Goal: Information Seeking & Learning: Learn about a topic

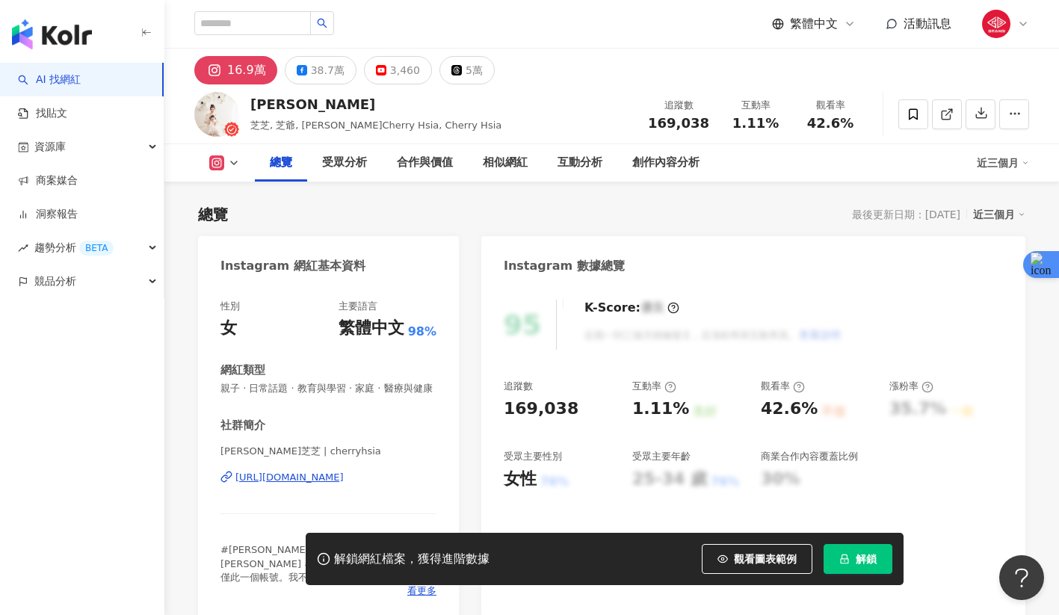
scroll to position [92, 0]
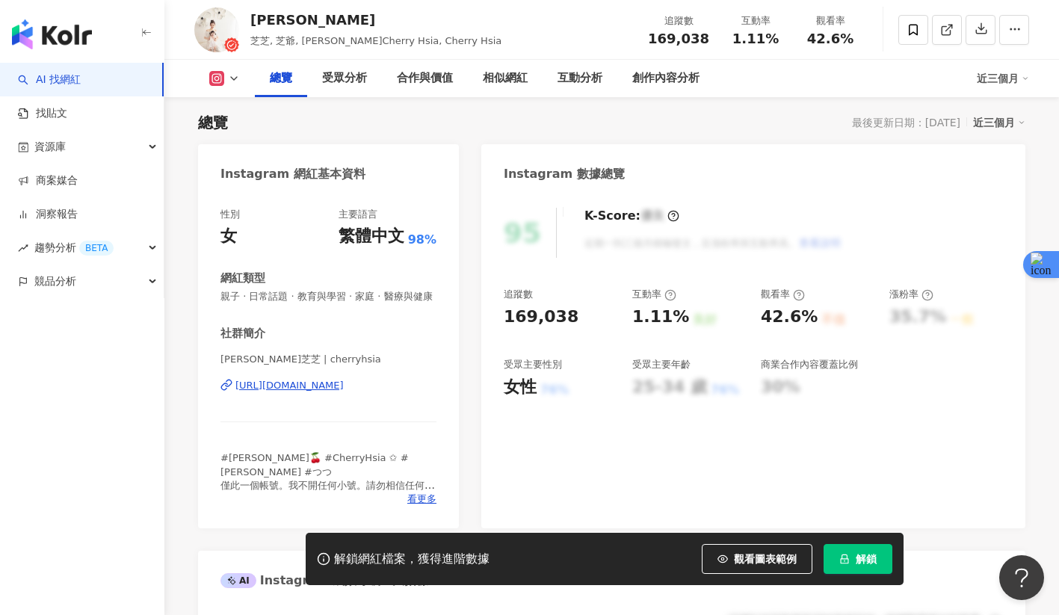
click at [847, 565] on button "解鎖" at bounding box center [858, 559] width 69 height 30
click at [237, 85] on button at bounding box center [224, 78] width 61 height 15
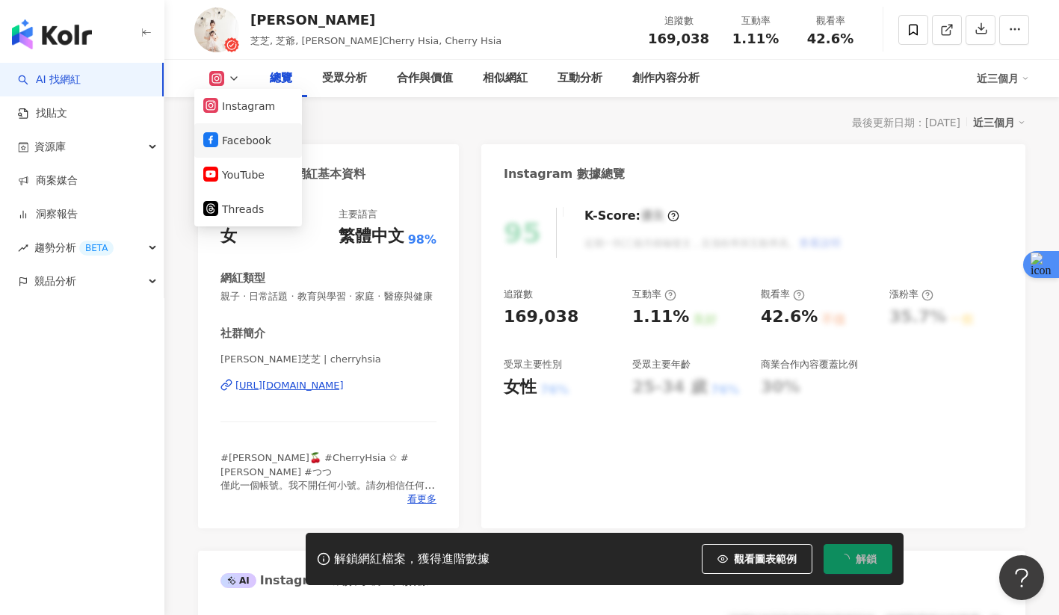
click at [232, 135] on button "Facebook" at bounding box center [248, 140] width 90 height 21
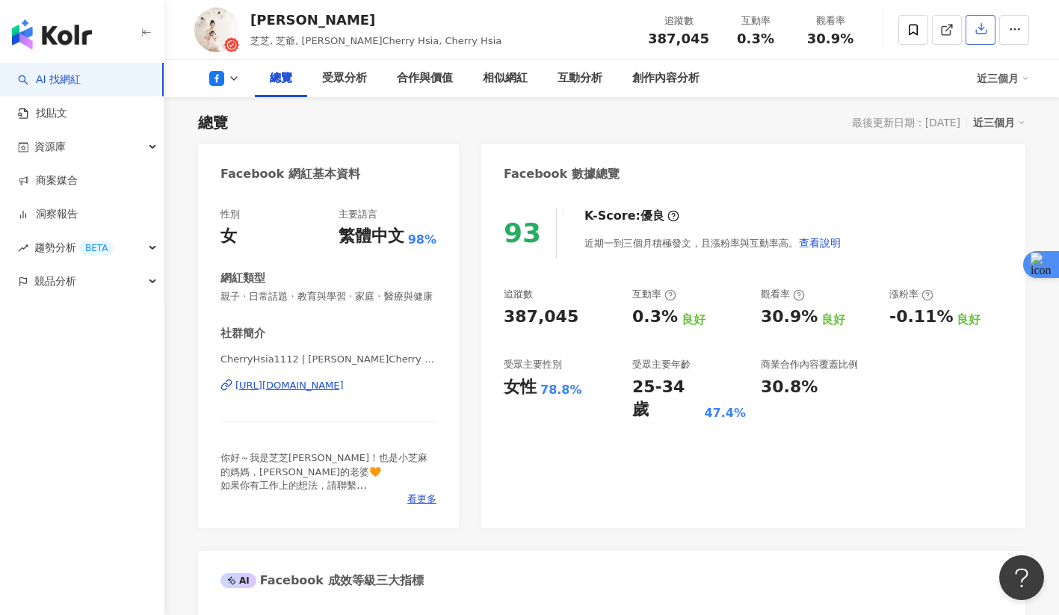
click at [990, 39] on button "button" at bounding box center [981, 30] width 30 height 30
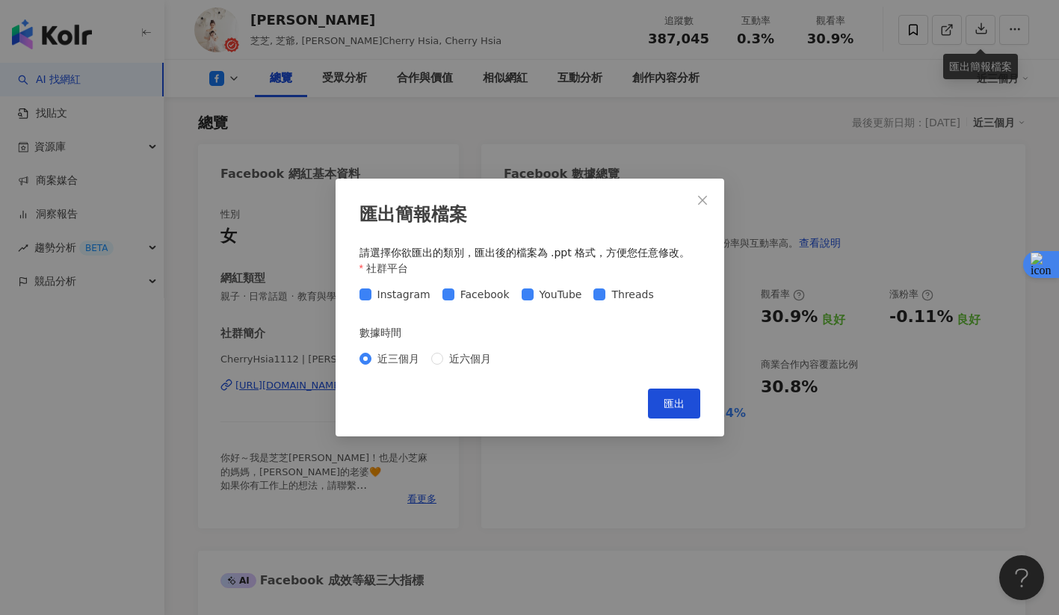
click at [587, 285] on div "Instagram Facebook YouTube Threads" at bounding box center [529, 294] width 341 height 24
click at [593, 287] on label "Threads" at bounding box center [626, 294] width 66 height 16
click at [534, 291] on span "YouTube" at bounding box center [561, 294] width 55 height 16
click at [398, 291] on span "Instagram" at bounding box center [403, 294] width 65 height 16
click at [447, 362] on span "近六個月" at bounding box center [470, 358] width 54 height 16
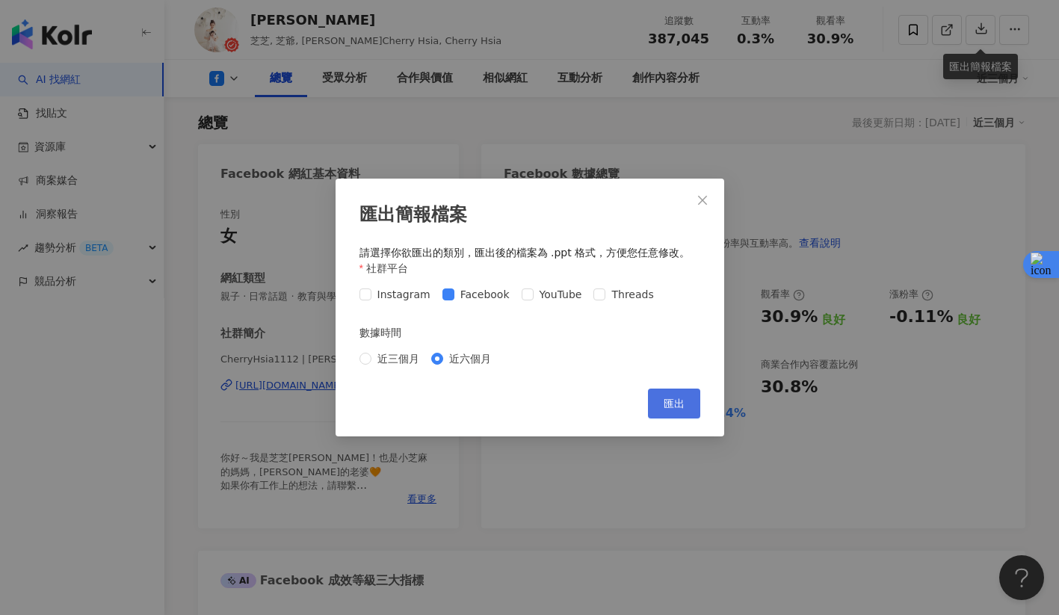
click at [688, 412] on button "匯出" at bounding box center [674, 404] width 52 height 30
click at [662, 404] on button "匯出" at bounding box center [674, 404] width 52 height 30
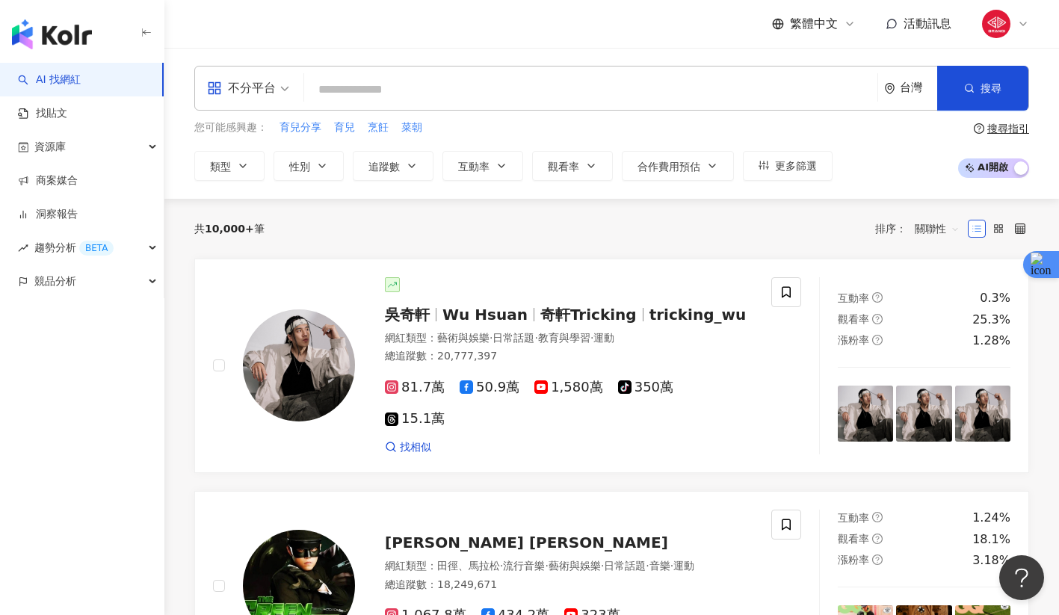
click at [384, 92] on input "search" at bounding box center [590, 89] width 561 height 28
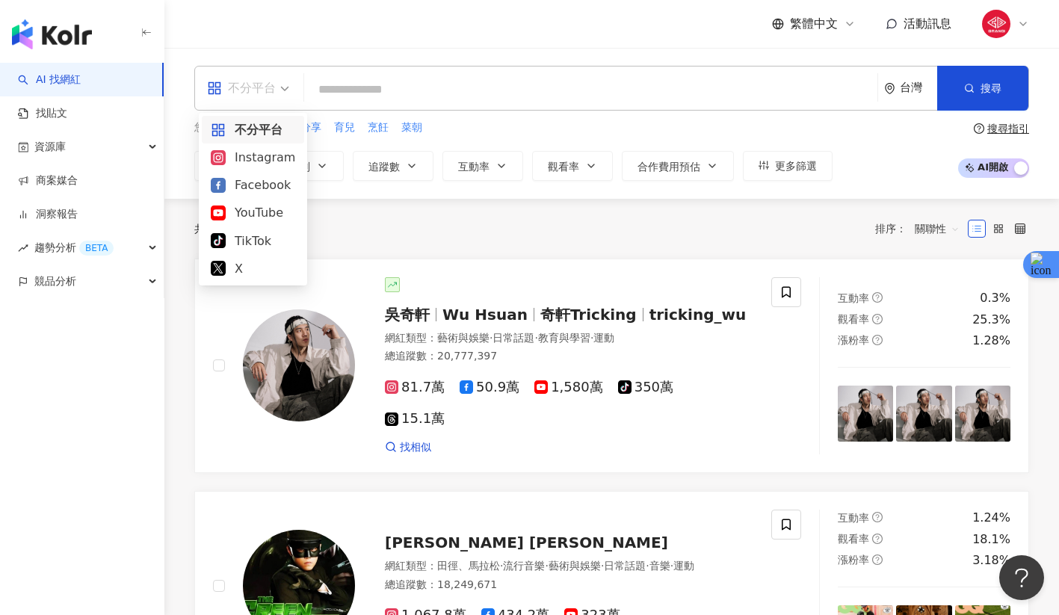
click at [275, 87] on div "不分平台" at bounding box center [241, 88] width 69 height 24
click at [253, 190] on div "Facebook" at bounding box center [253, 185] width 84 height 19
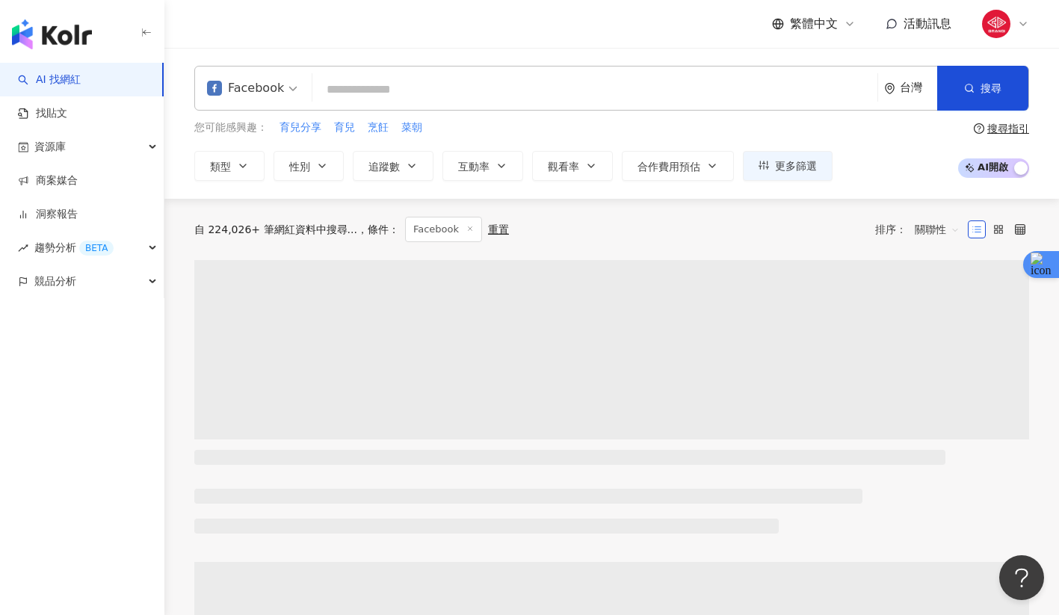
click at [377, 90] on input "search" at bounding box center [594, 89] width 553 height 28
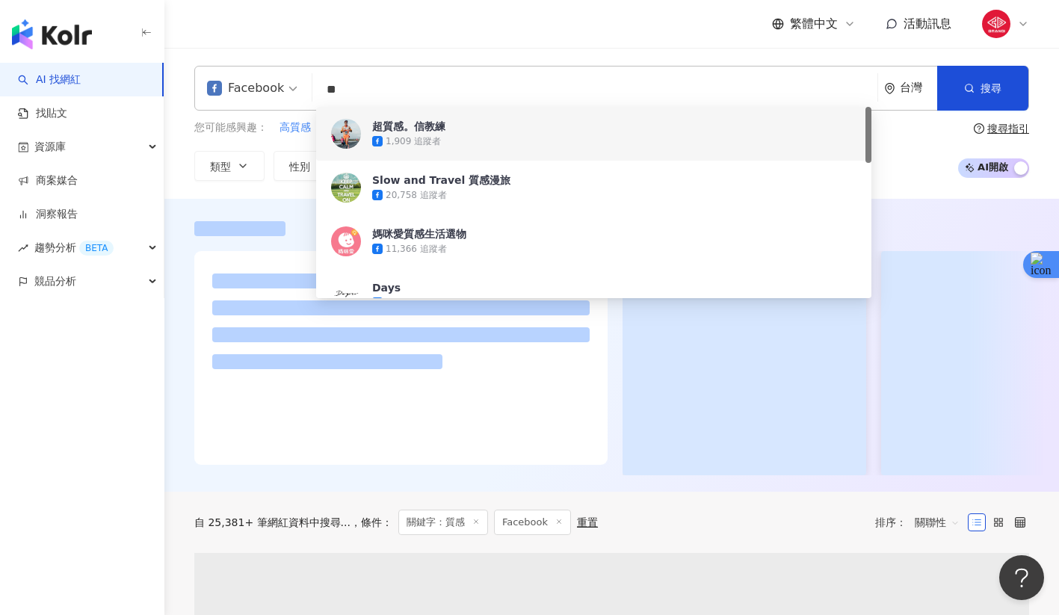
type input "**"
click at [416, 48] on header "繁體中文 活動訊息" at bounding box center [611, 24] width 895 height 49
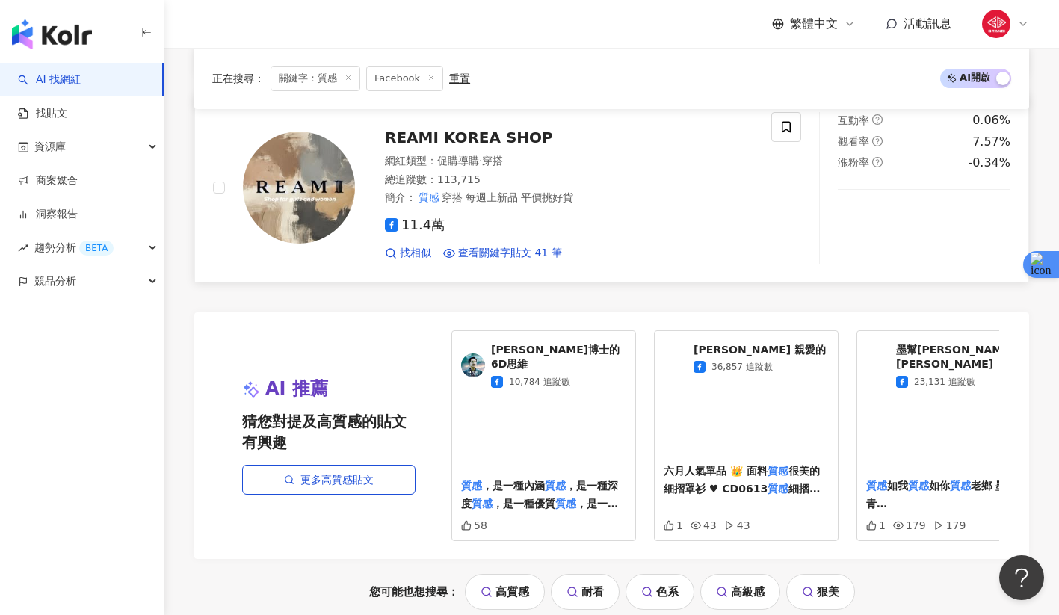
scroll to position [3337, 0]
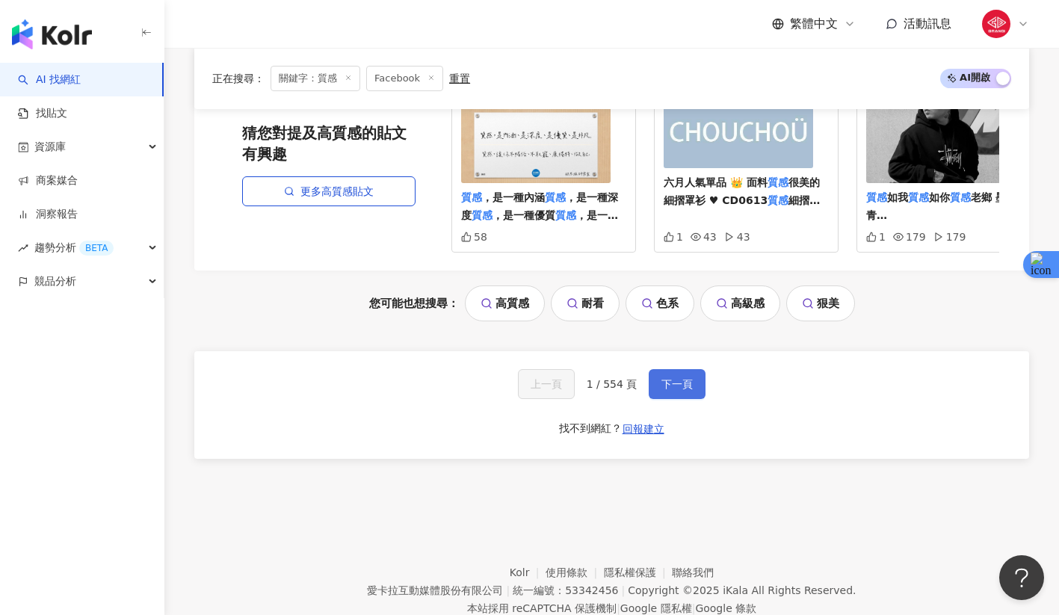
click at [661, 378] on span "下一頁" at bounding box center [676, 384] width 31 height 12
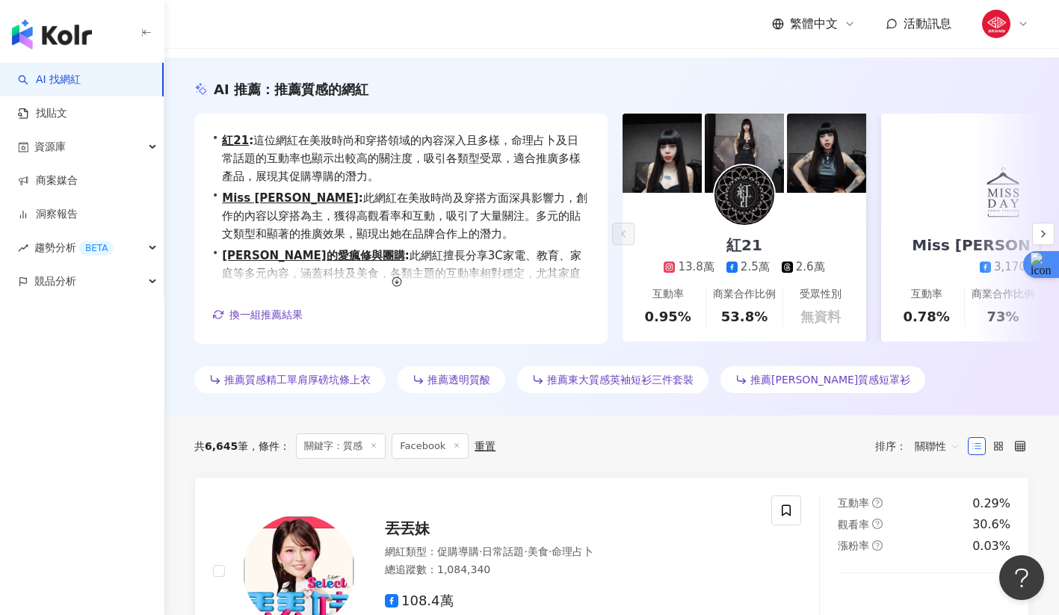
scroll to position [0, 0]
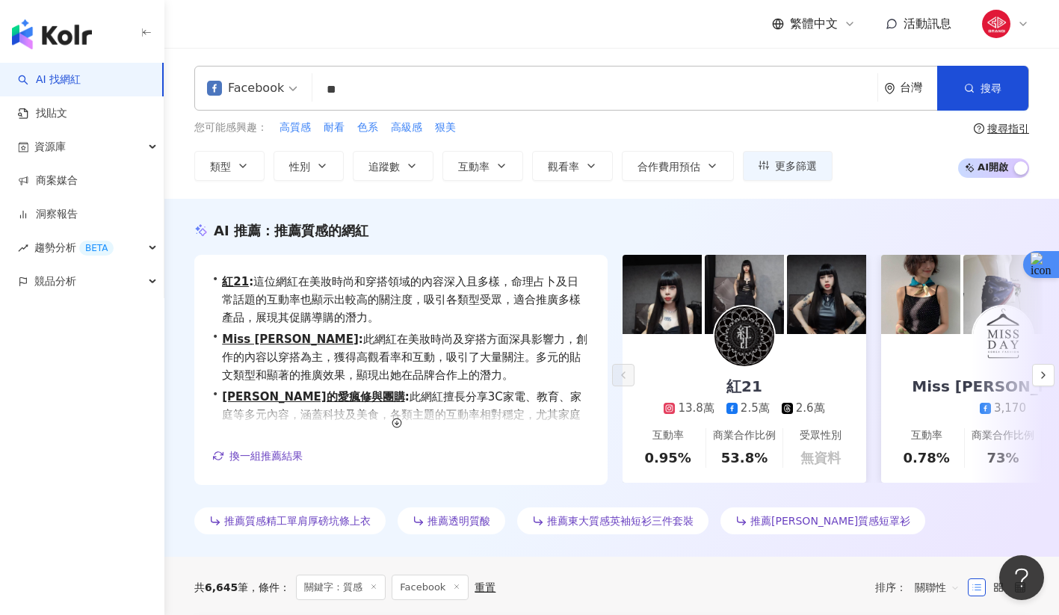
click at [367, 95] on input "**" at bounding box center [594, 89] width 553 height 28
type input "*"
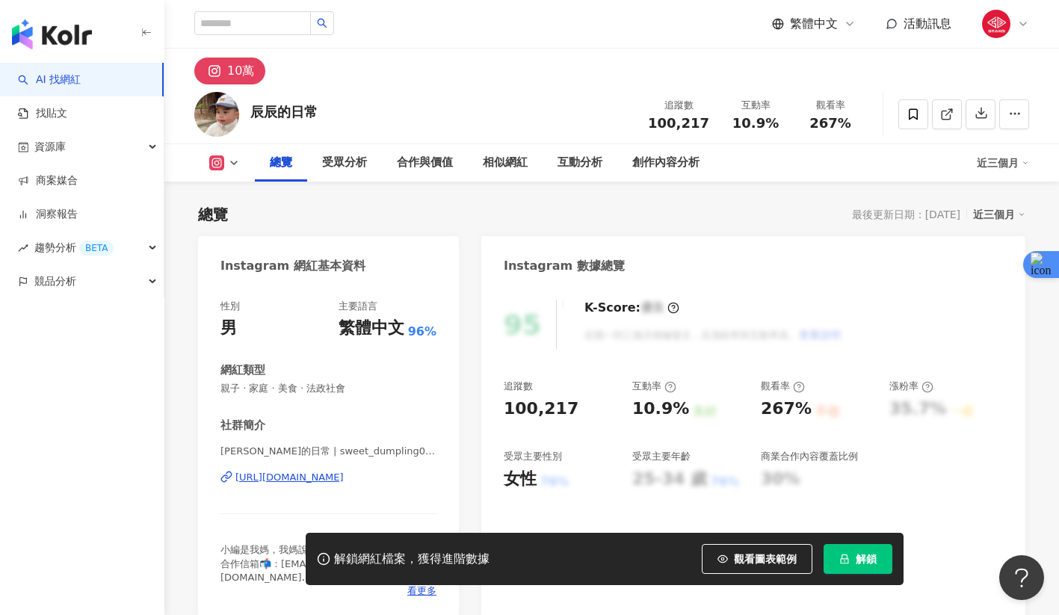
scroll to position [92, 0]
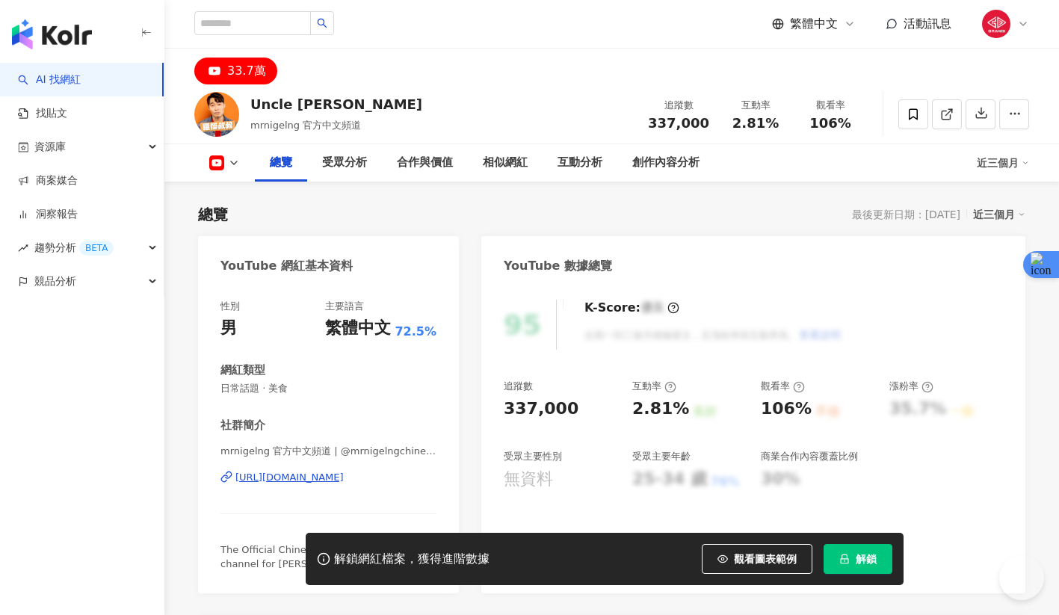
scroll to position [92, 0]
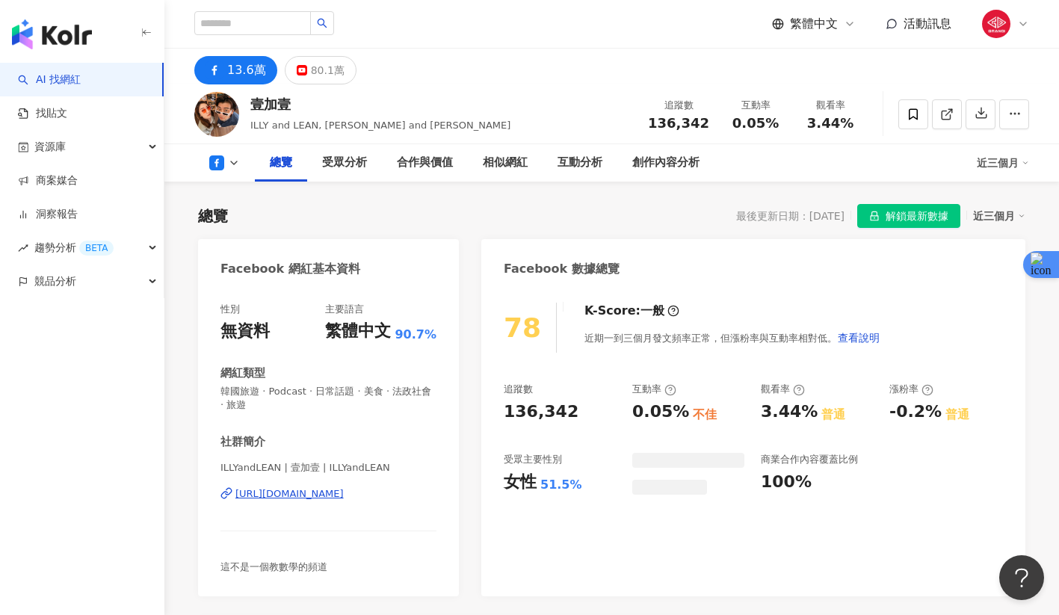
scroll to position [92, 0]
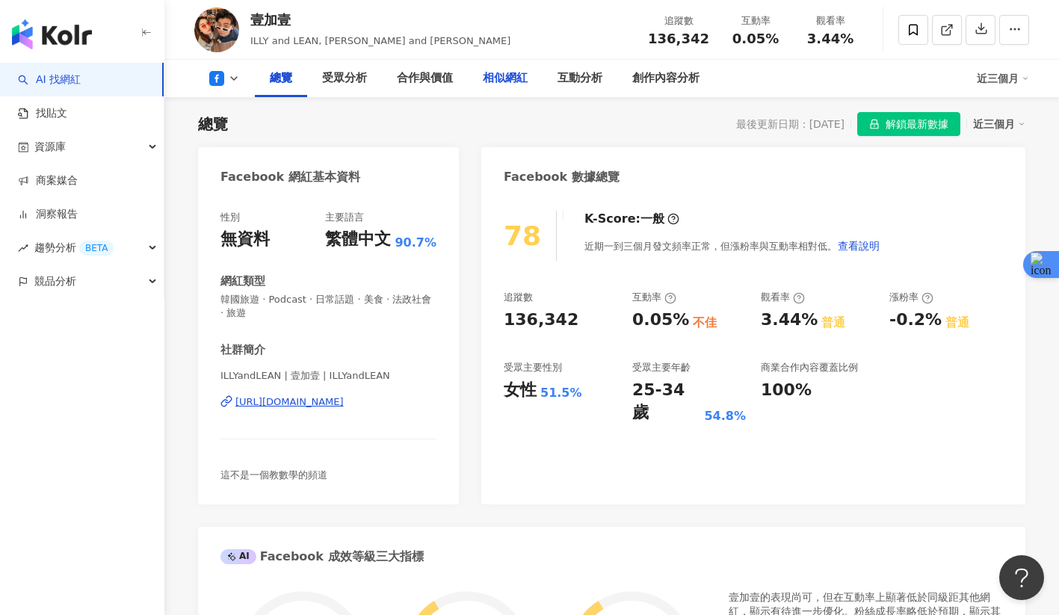
click at [489, 79] on div "相似網紅" at bounding box center [505, 78] width 45 height 18
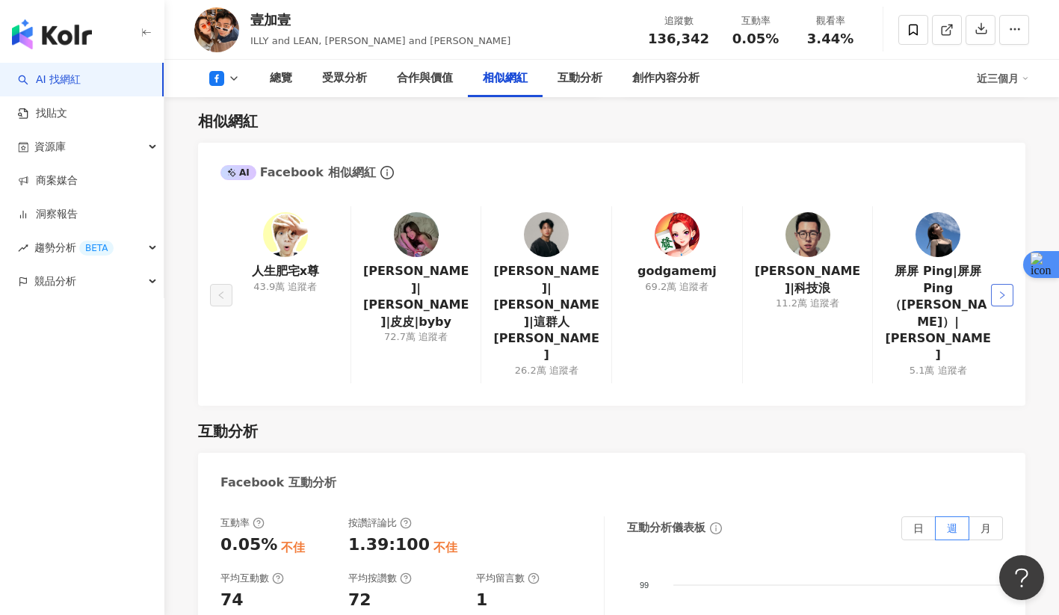
click at [1004, 284] on button "button" at bounding box center [1002, 295] width 22 height 22
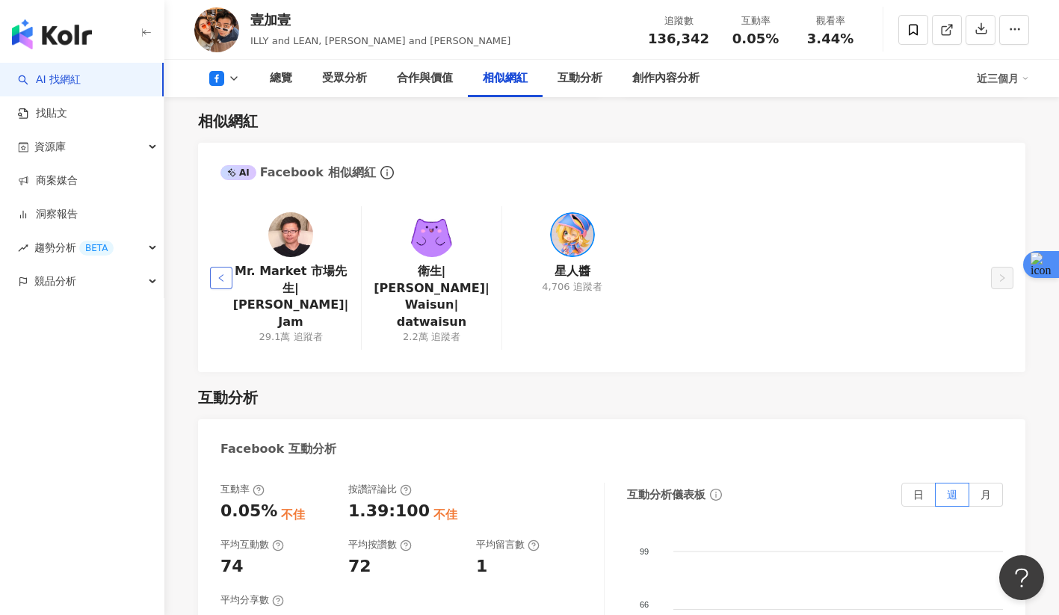
click at [230, 267] on button "button" at bounding box center [221, 278] width 22 height 22
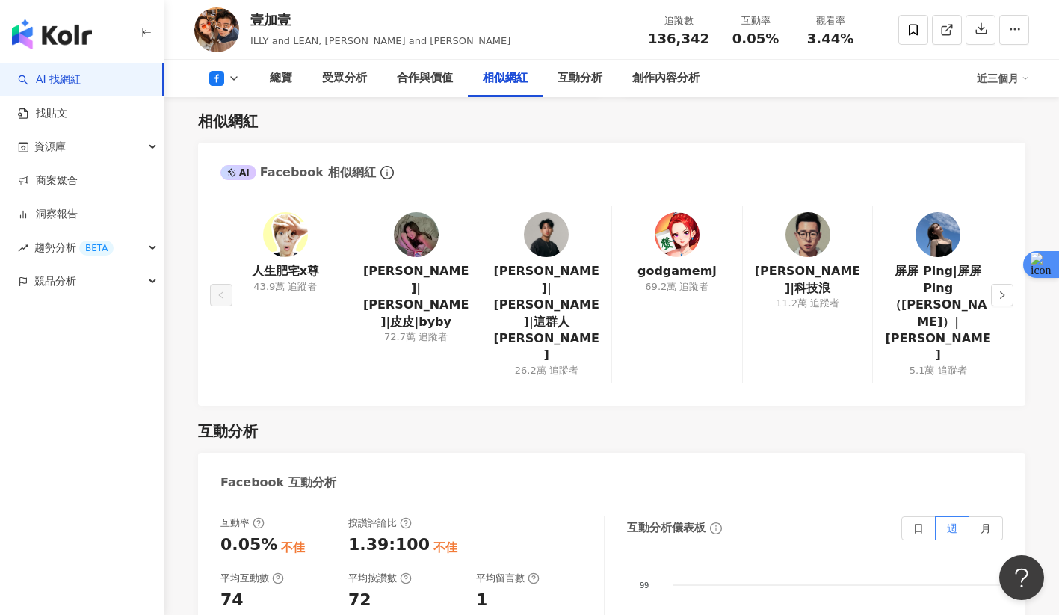
click at [777, 252] on div "哈利|科技浪 11.2萬 追蹤者" at bounding box center [807, 294] width 131 height 177
click at [795, 252] on img at bounding box center [807, 234] width 45 height 45
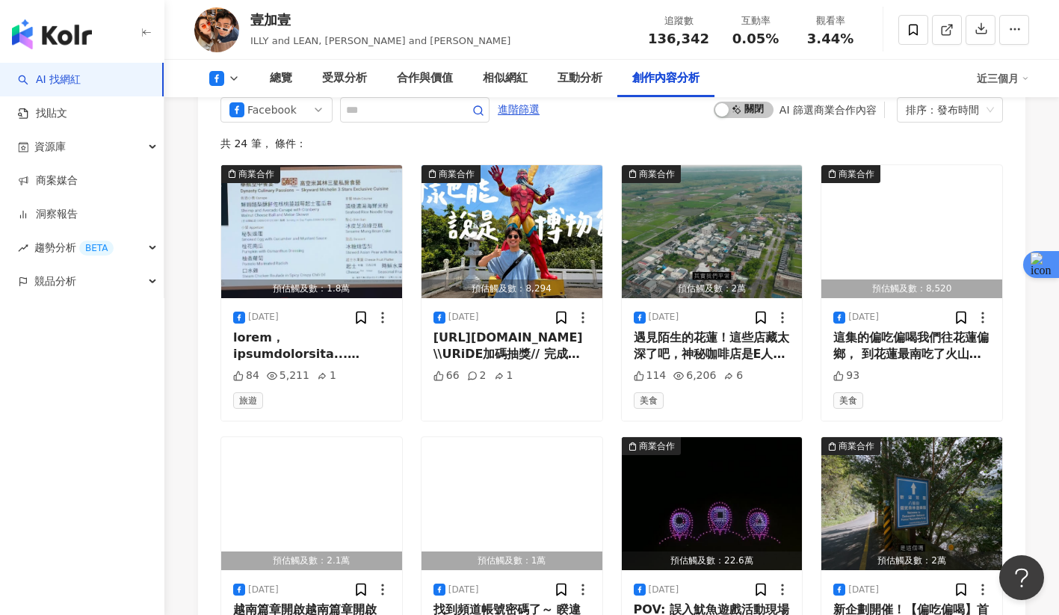
scroll to position [4117, 0]
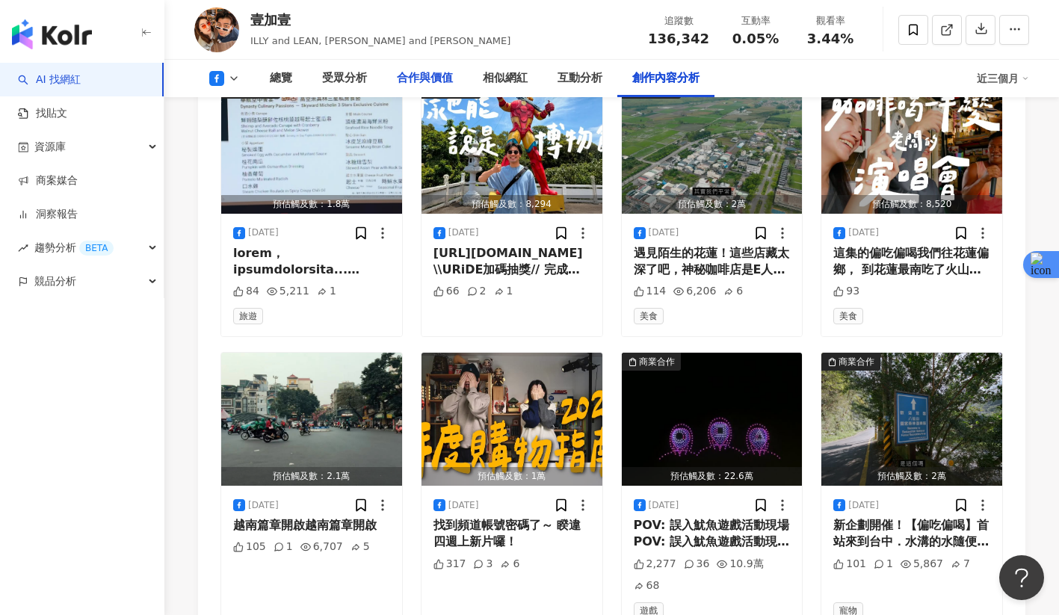
click at [424, 84] on div "合作與價值" at bounding box center [425, 78] width 56 height 18
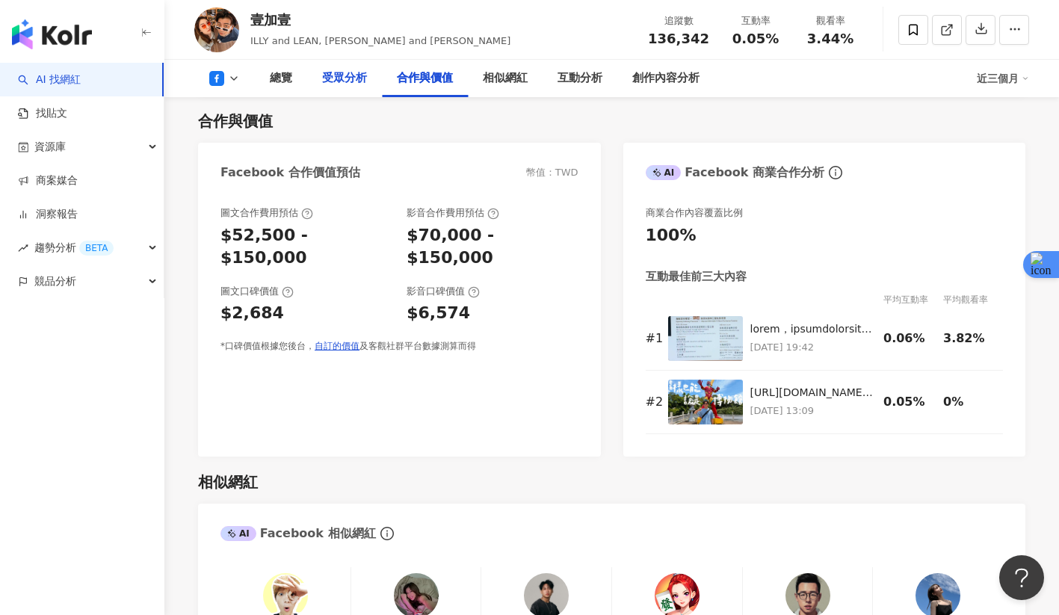
click at [353, 79] on div "受眾分析" at bounding box center [344, 78] width 45 height 18
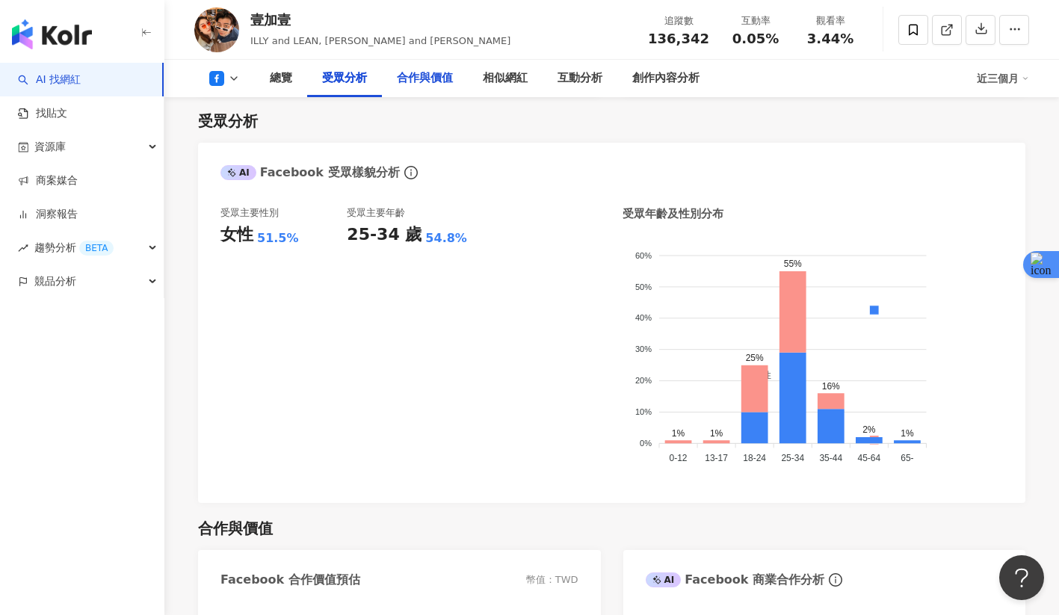
click at [420, 81] on div "合作與價值" at bounding box center [425, 78] width 56 height 18
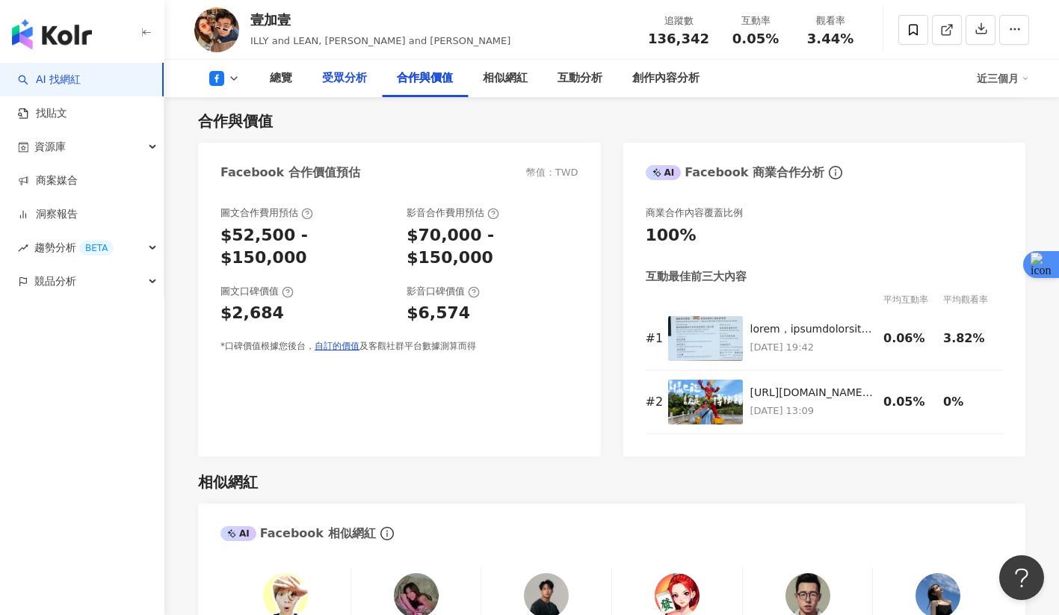
click at [368, 84] on div "受眾分析" at bounding box center [344, 78] width 75 height 37
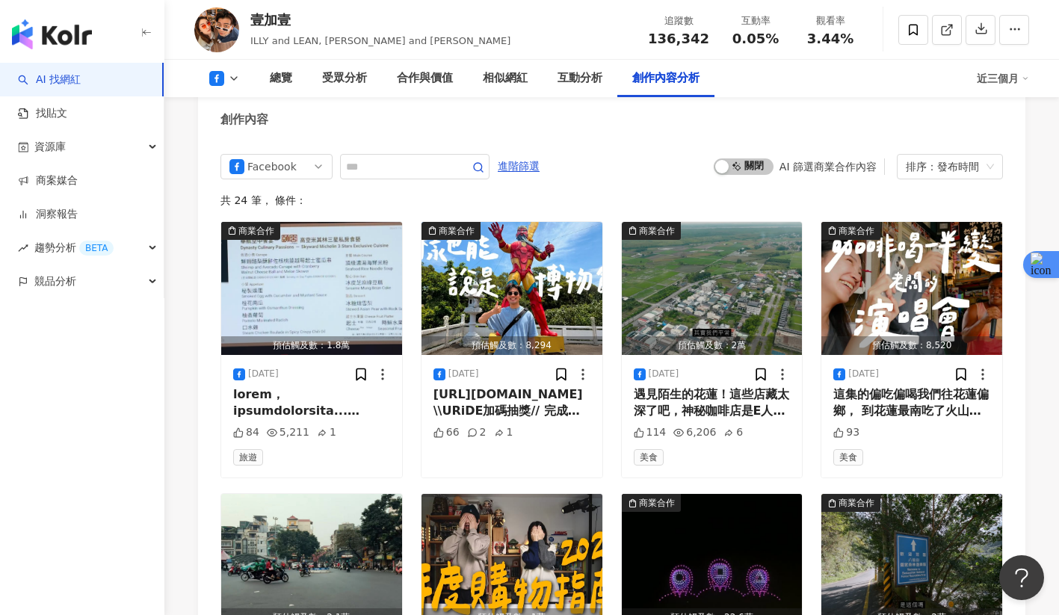
scroll to position [3982, 0]
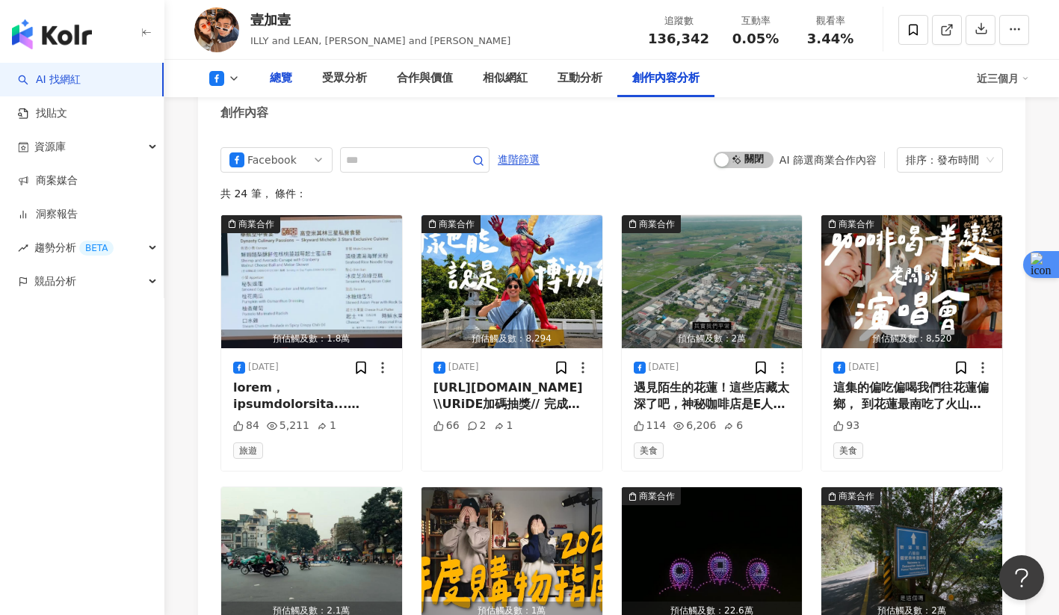
click at [285, 81] on div "總覽" at bounding box center [281, 78] width 22 height 18
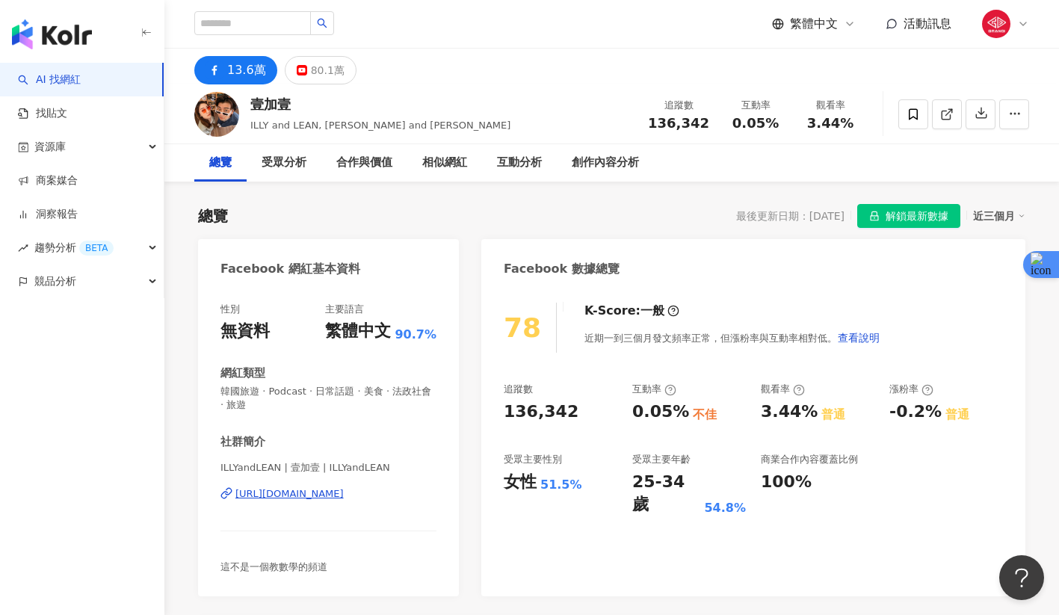
click at [344, 488] on div "https://www.facebook.com/407509239456797" at bounding box center [289, 493] width 108 height 13
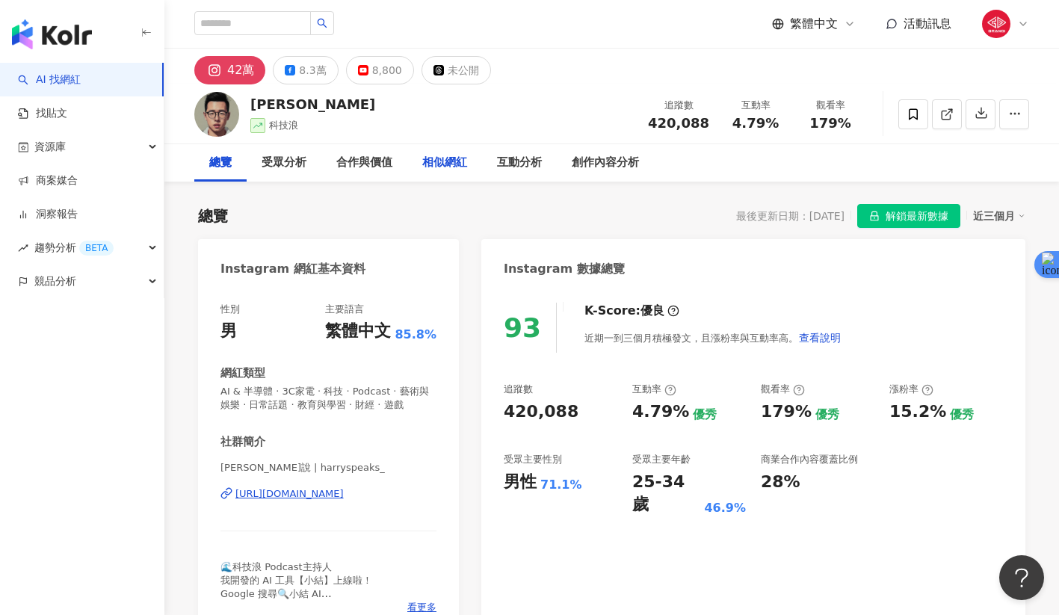
click at [427, 158] on div "相似網紅" at bounding box center [444, 163] width 45 height 18
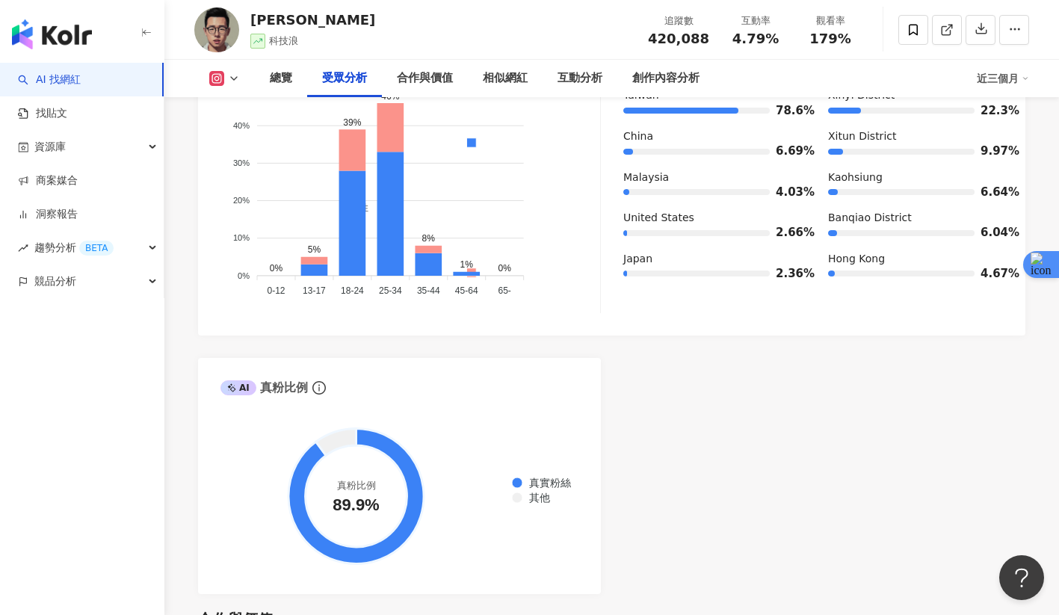
scroll to position [1519, 0]
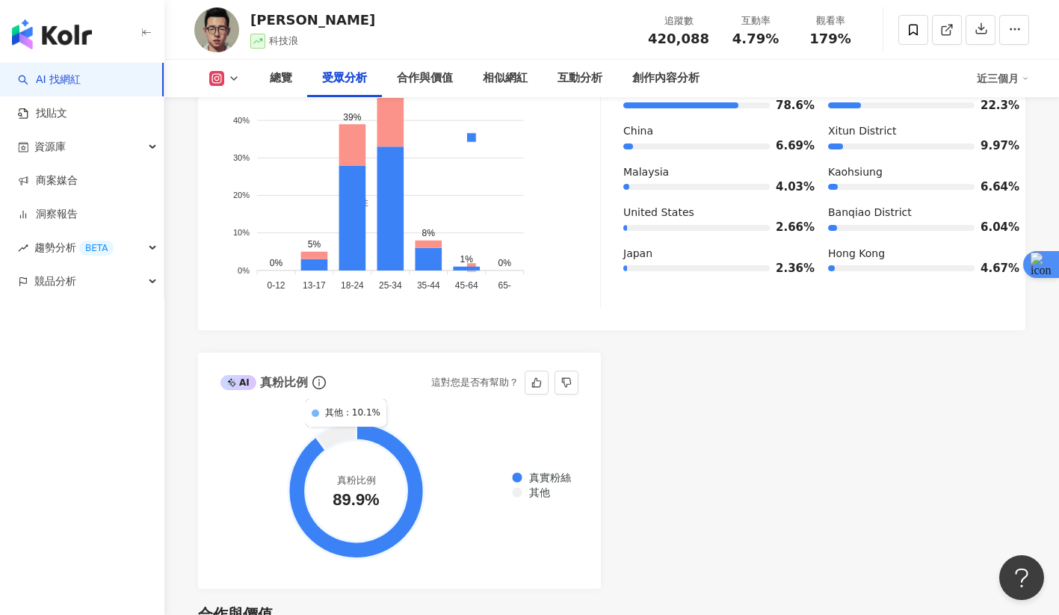
click at [345, 434] on icon at bounding box center [336, 436] width 40 height 27
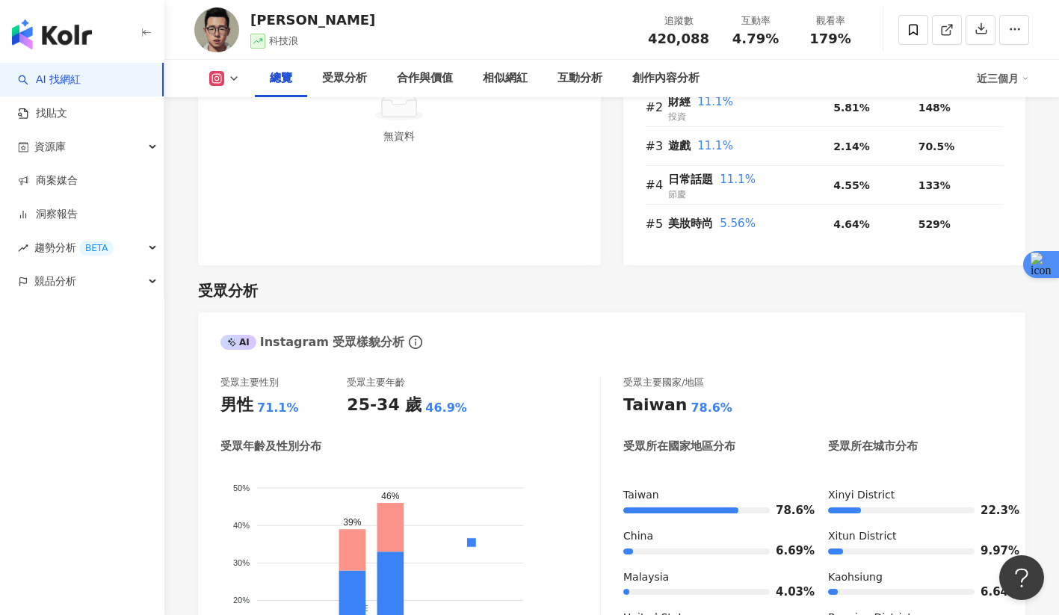
scroll to position [1347, 0]
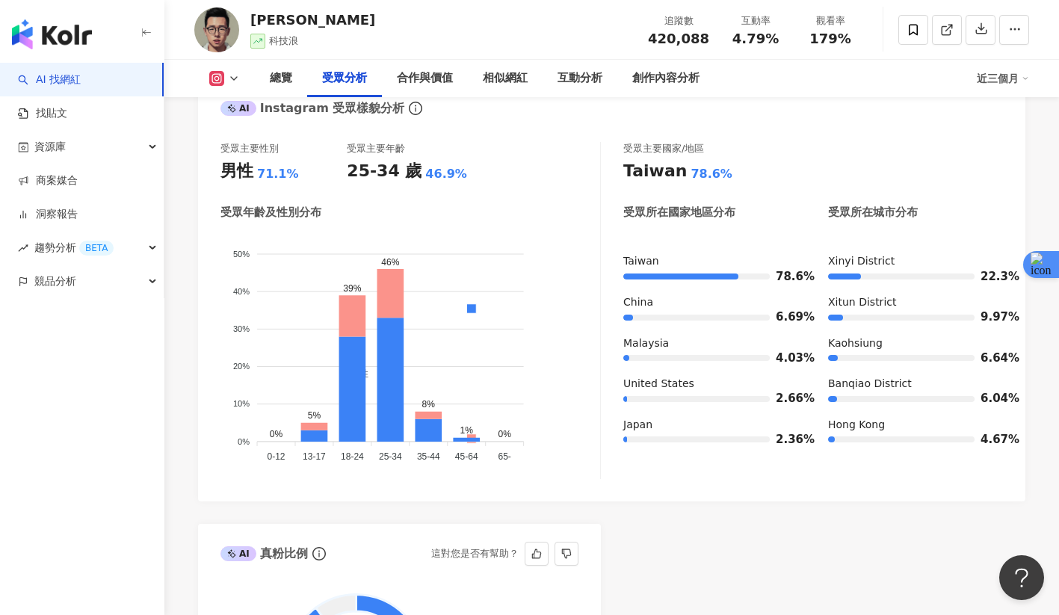
click at [236, 557] on span at bounding box center [232, 553] width 10 height 9
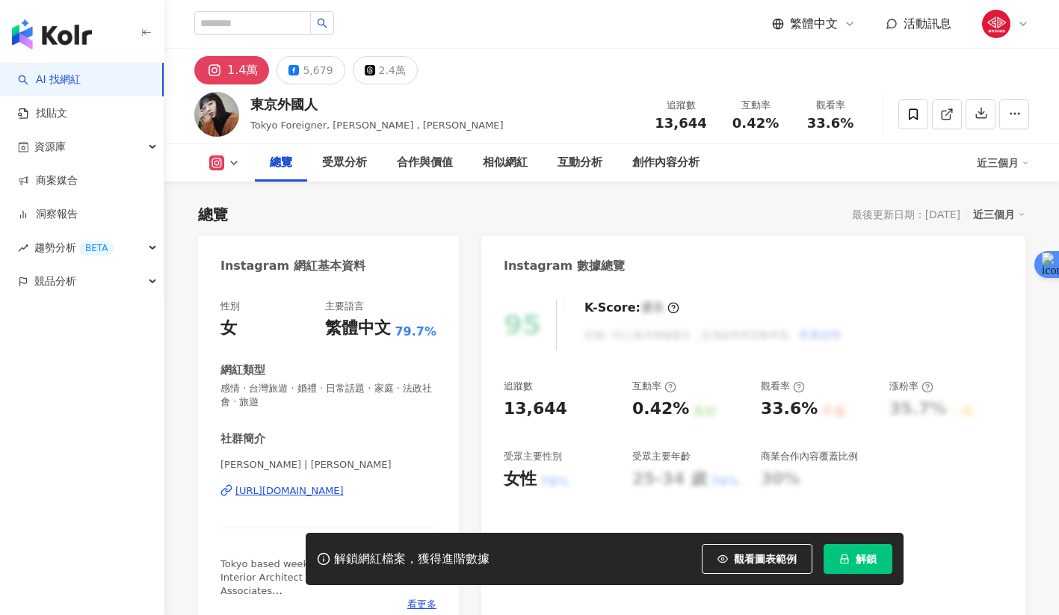
scroll to position [92, 0]
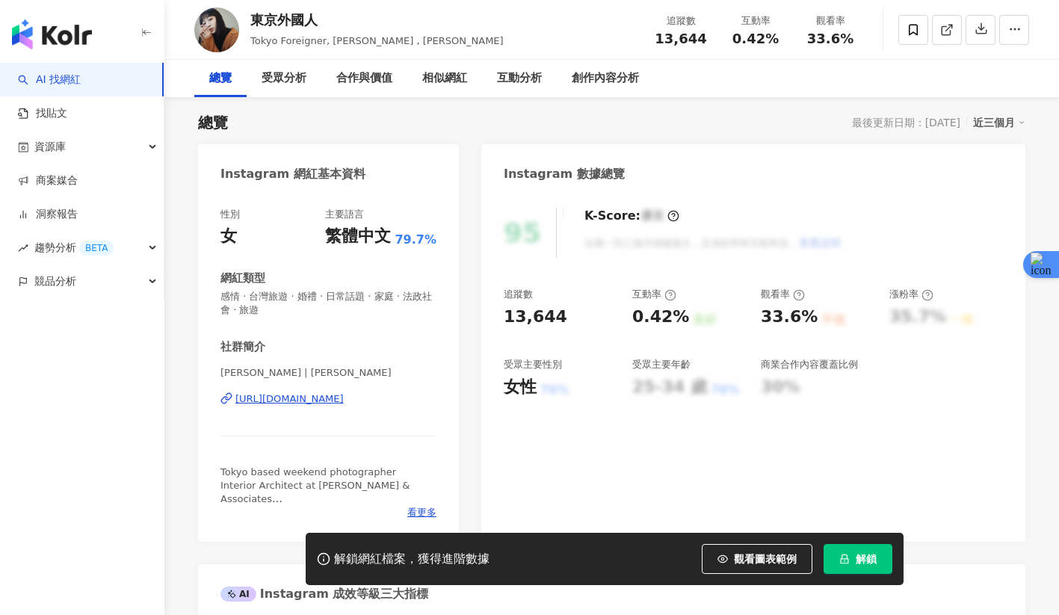
click at [862, 573] on button "解鎖" at bounding box center [858, 559] width 69 height 30
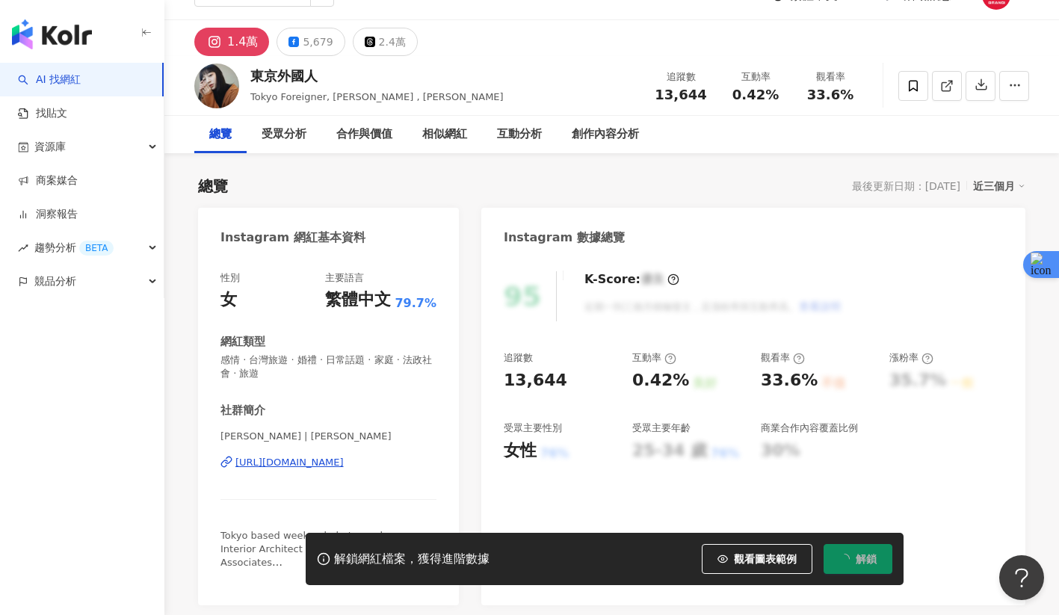
scroll to position [3, 0]
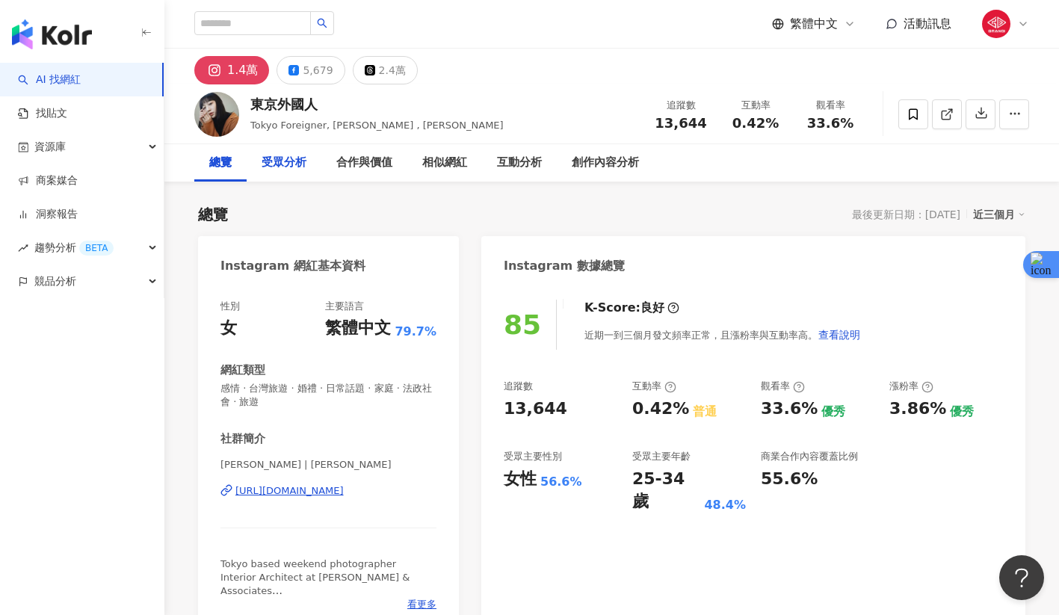
click at [289, 152] on div "受眾分析" at bounding box center [284, 162] width 75 height 37
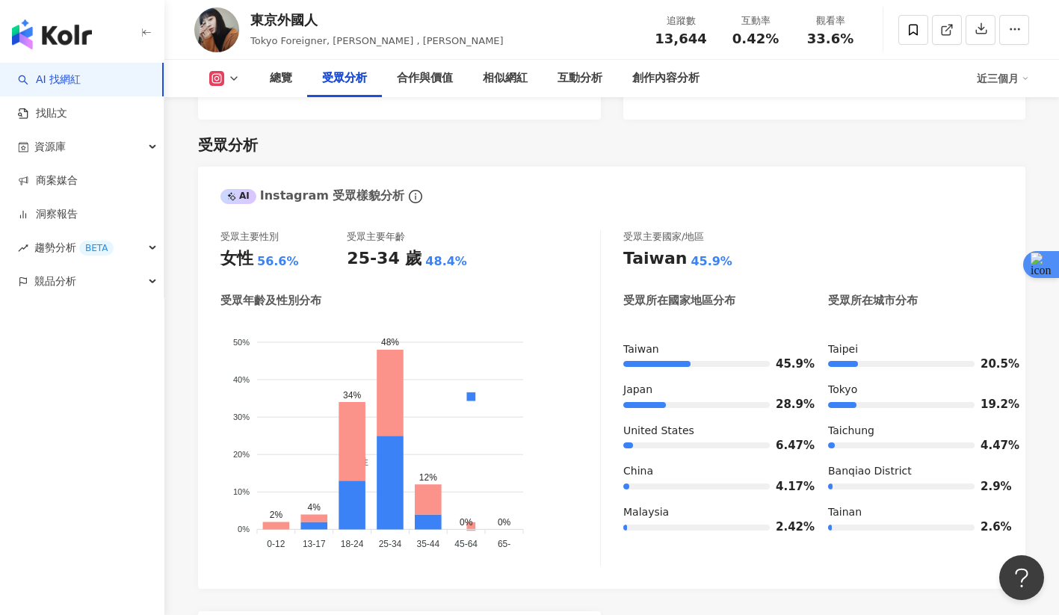
click at [354, 75] on div "受眾分析" at bounding box center [344, 78] width 45 height 18
click at [357, 88] on div "受眾分析" at bounding box center [344, 78] width 75 height 37
click at [413, 86] on div "合作與價值" at bounding box center [425, 78] width 56 height 18
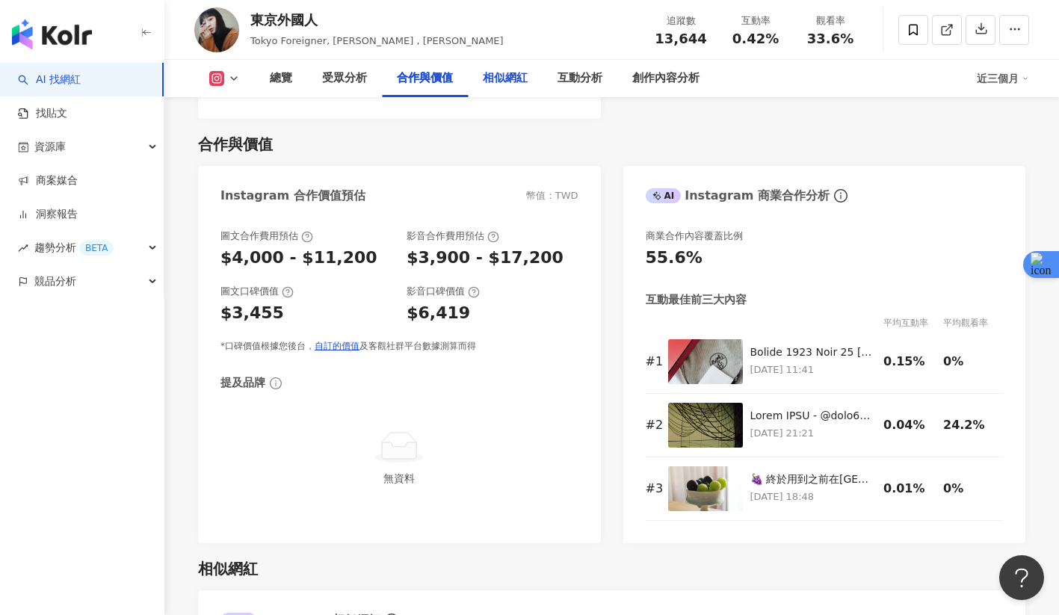
click at [520, 76] on div "相似網紅" at bounding box center [505, 78] width 45 height 18
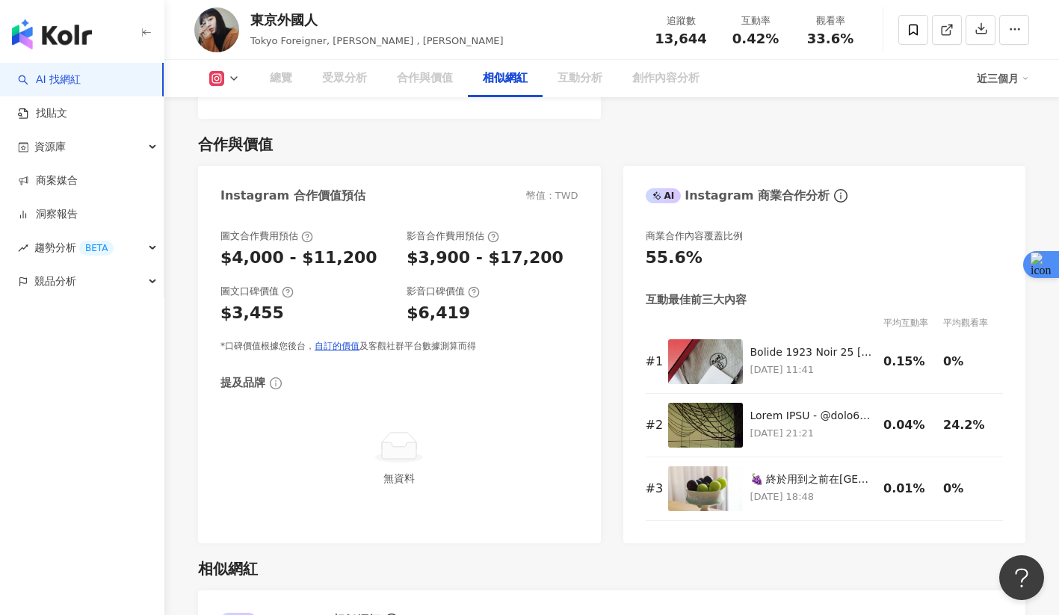
scroll to position [2444, 0]
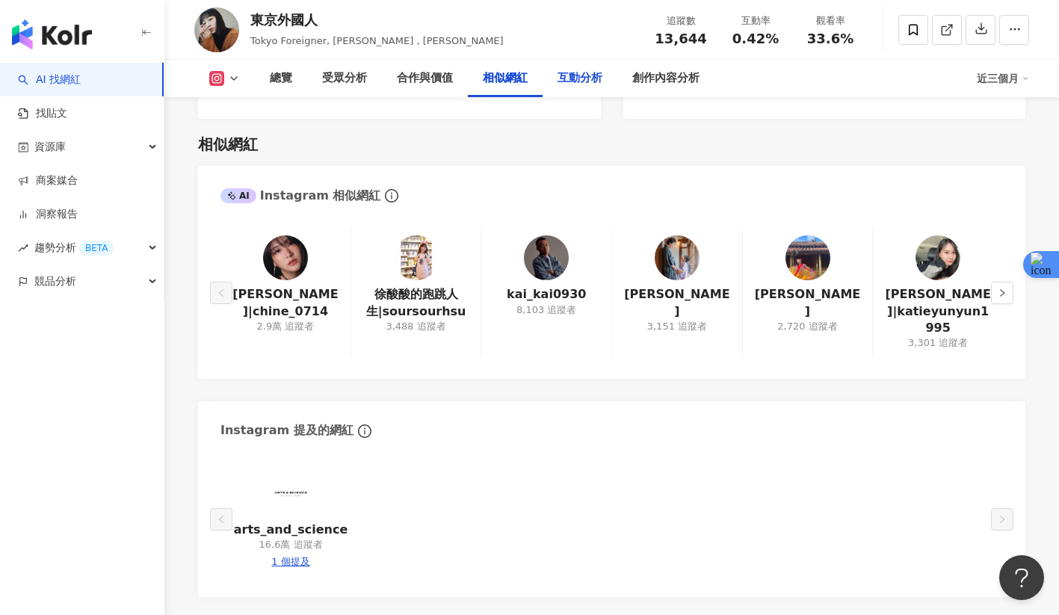
click at [574, 75] on div "互動分析" at bounding box center [579, 78] width 45 height 18
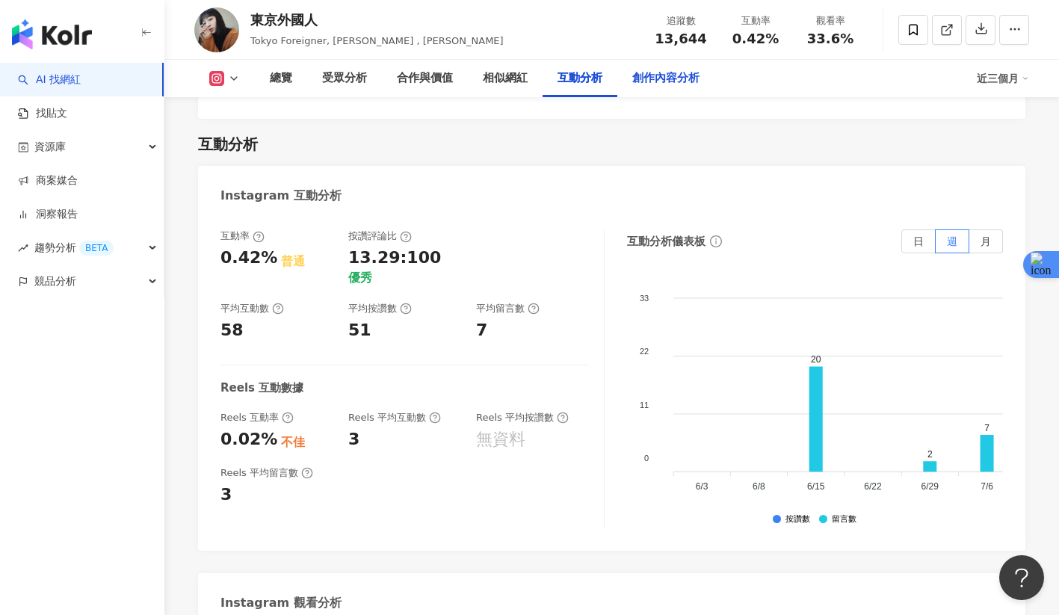
click at [673, 81] on div "創作內容分析" at bounding box center [665, 78] width 67 height 18
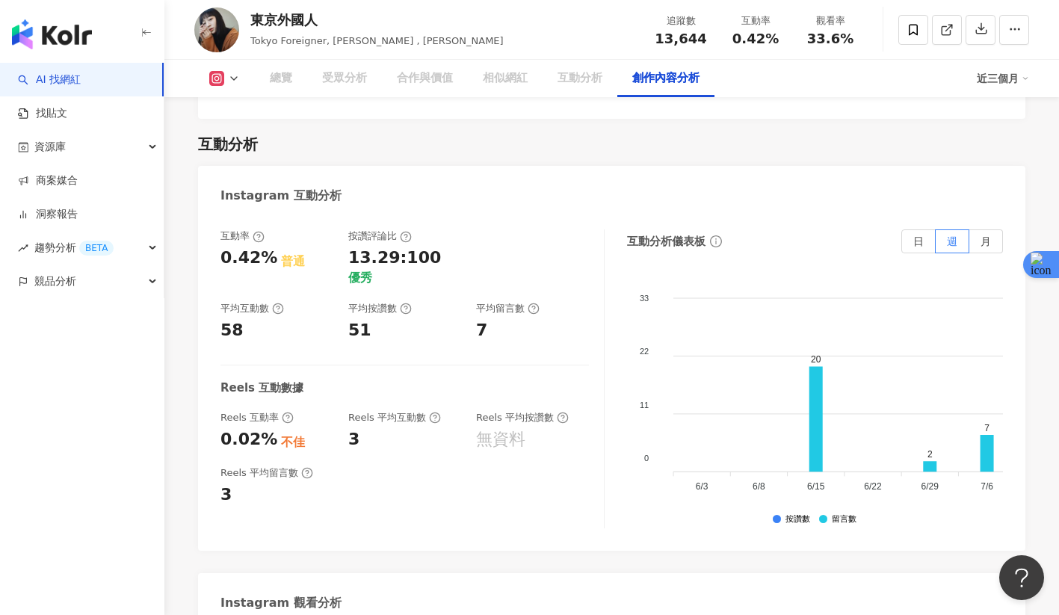
scroll to position [4242, 0]
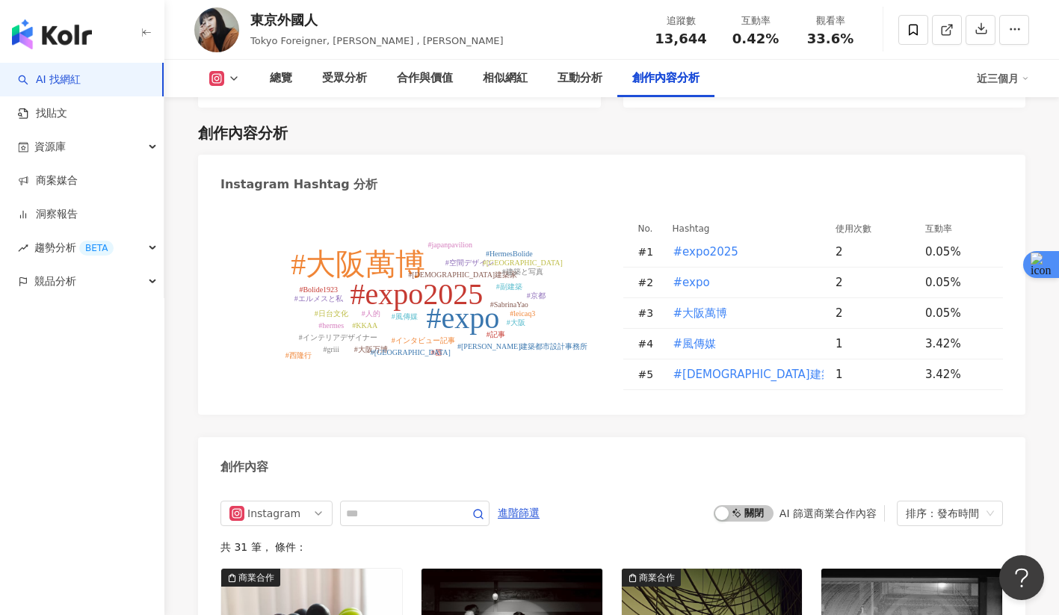
click at [220, 75] on rect at bounding box center [217, 78] width 12 height 11
click at [251, 166] on button "Threads" at bounding box center [248, 175] width 90 height 21
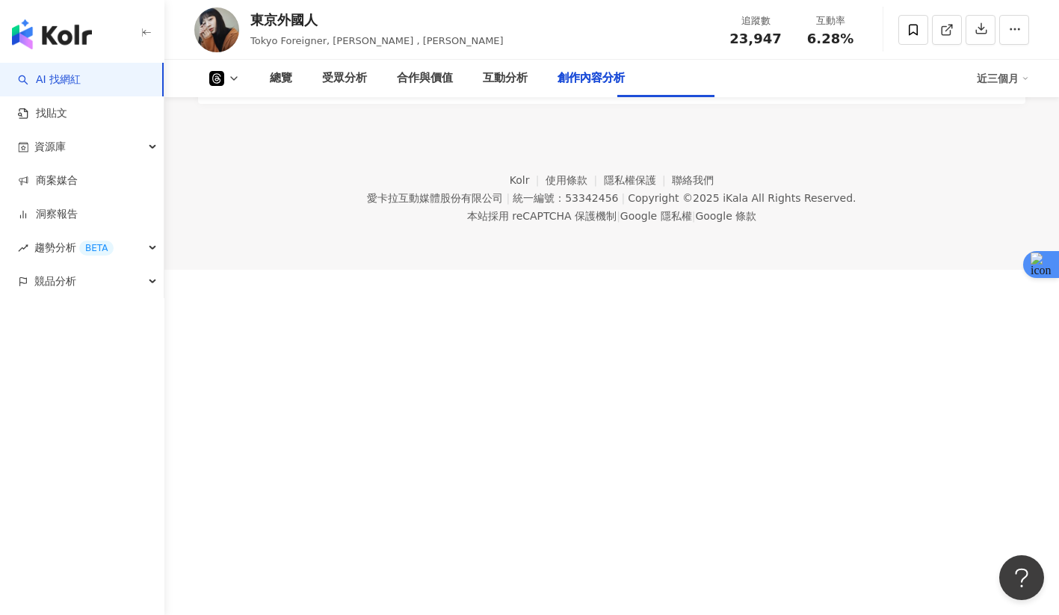
scroll to position [2815, 0]
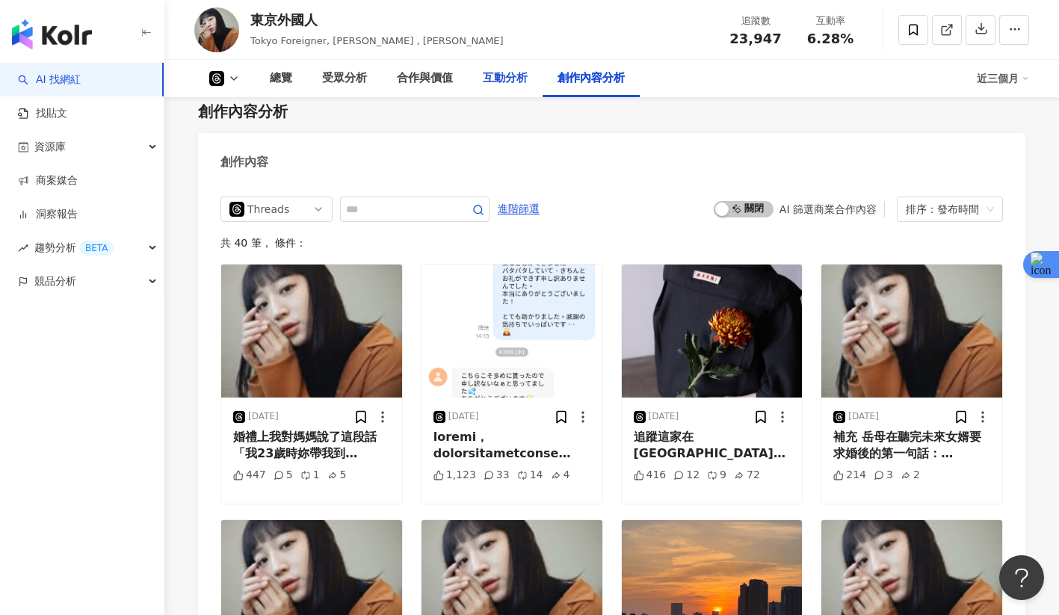
click at [509, 87] on div "互動分析" at bounding box center [505, 78] width 45 height 18
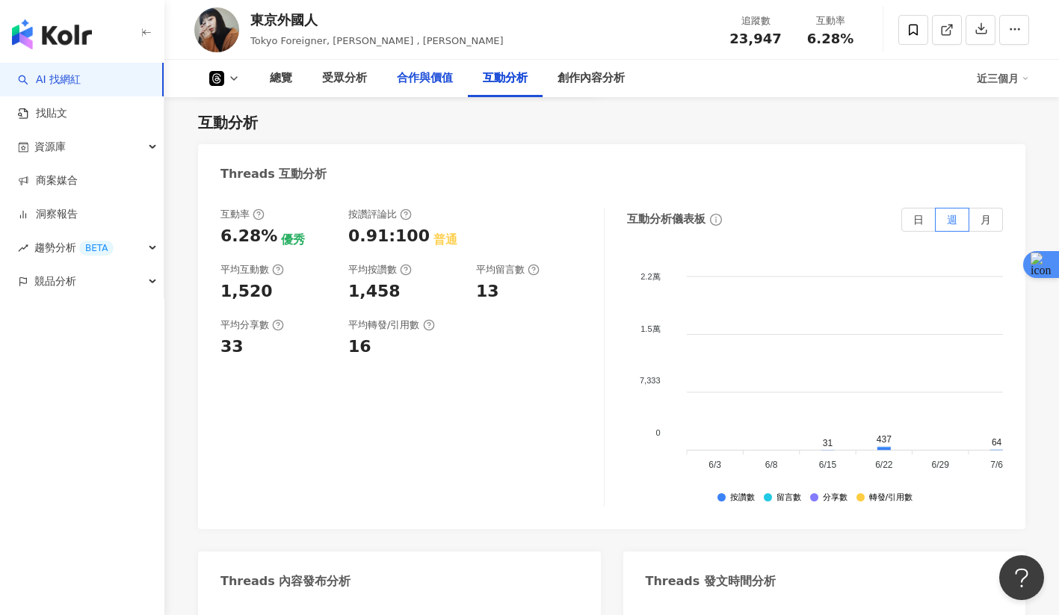
click at [438, 74] on div "合作與價值" at bounding box center [425, 78] width 56 height 18
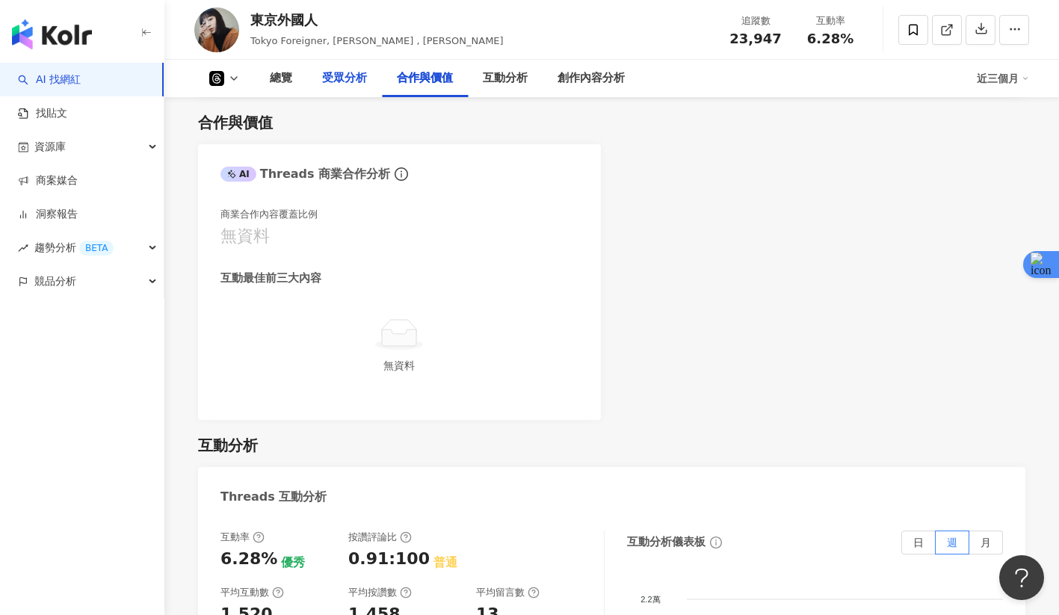
click at [358, 67] on div "受眾分析" at bounding box center [344, 78] width 75 height 37
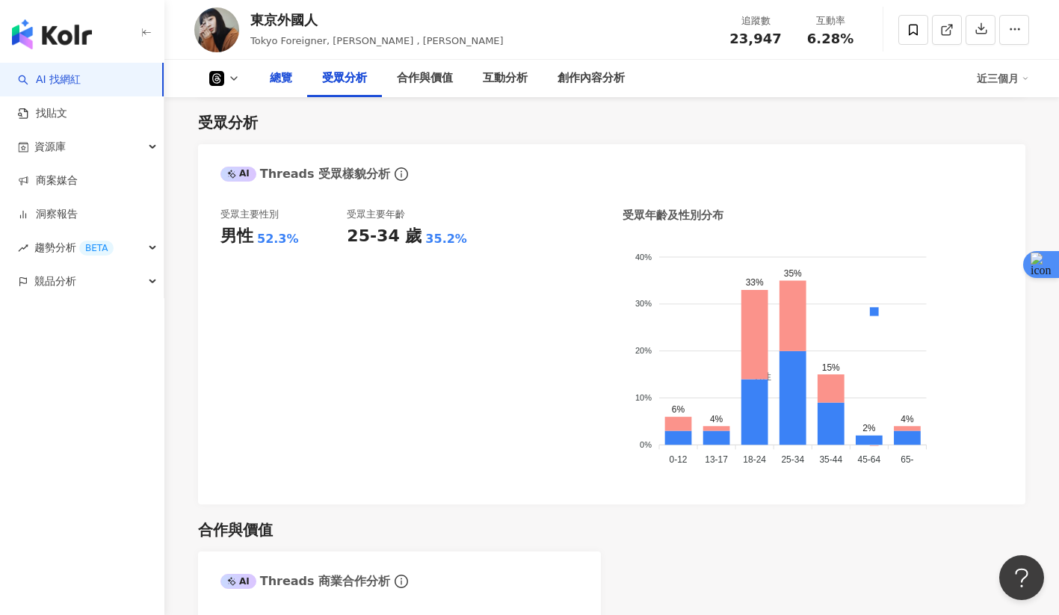
click at [296, 79] on div "總覽" at bounding box center [281, 78] width 52 height 37
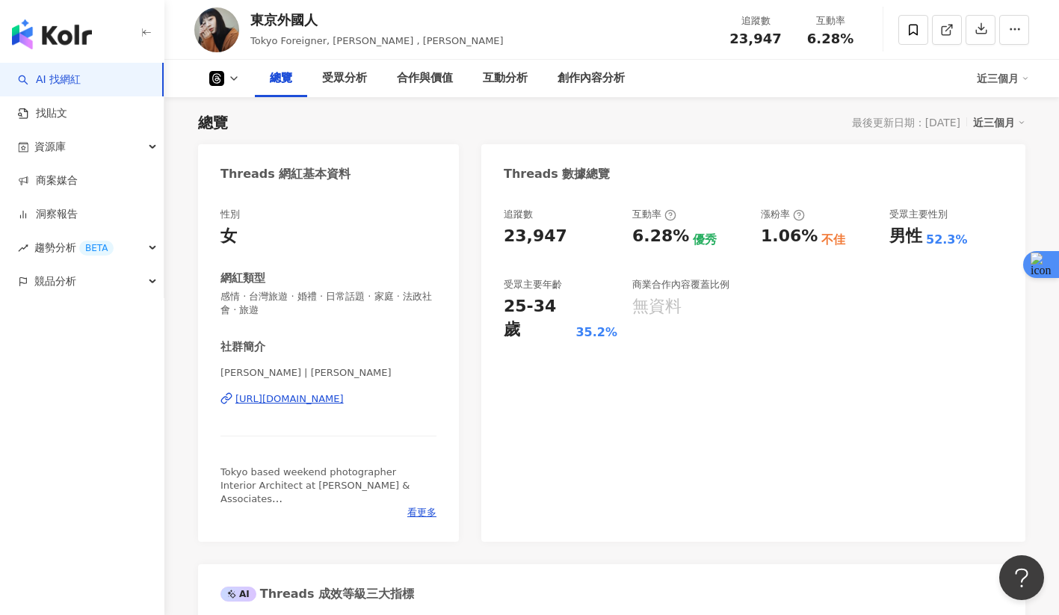
click at [220, 82] on icon at bounding box center [216, 78] width 15 height 15
click at [238, 122] on li "Instagram" at bounding box center [248, 106] width 108 height 34
click at [227, 75] on button at bounding box center [224, 78] width 61 height 15
click at [229, 105] on button "Instagram" at bounding box center [248, 106] width 90 height 21
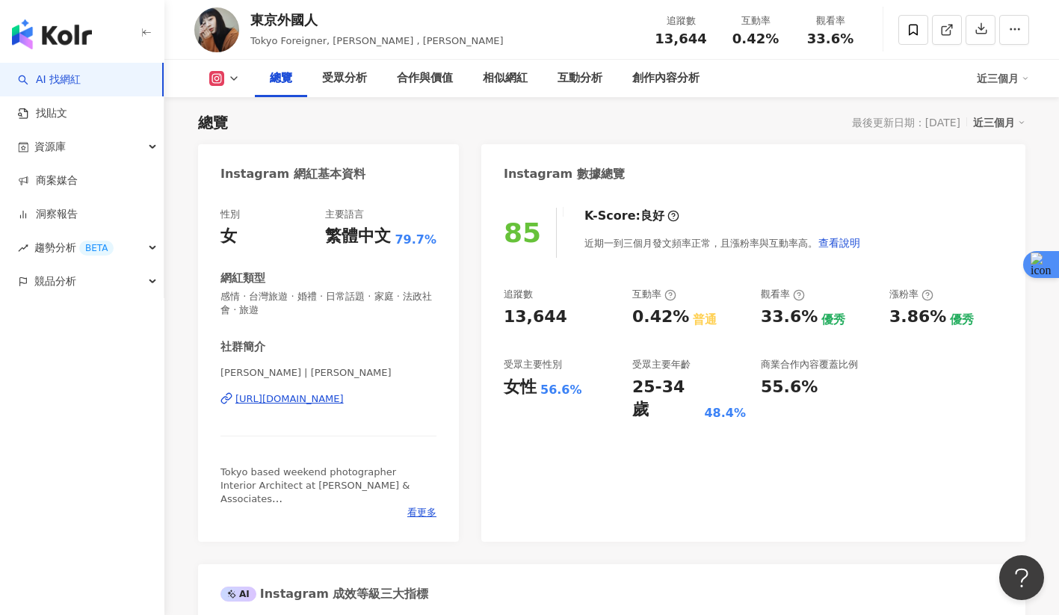
click at [81, 77] on link "AI 找網紅" at bounding box center [49, 79] width 63 height 15
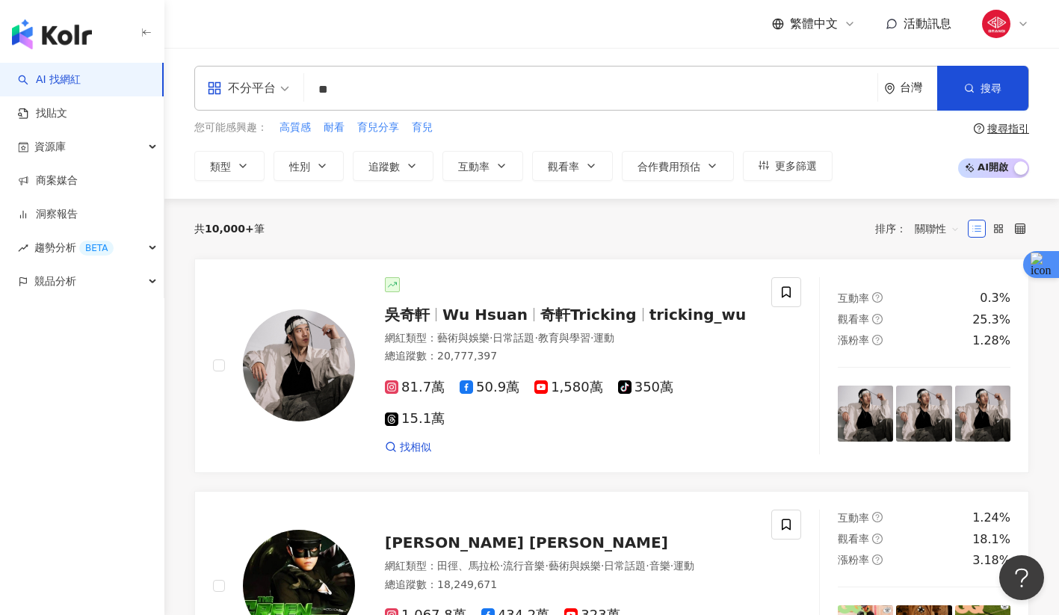
type input "*"
type input "****"
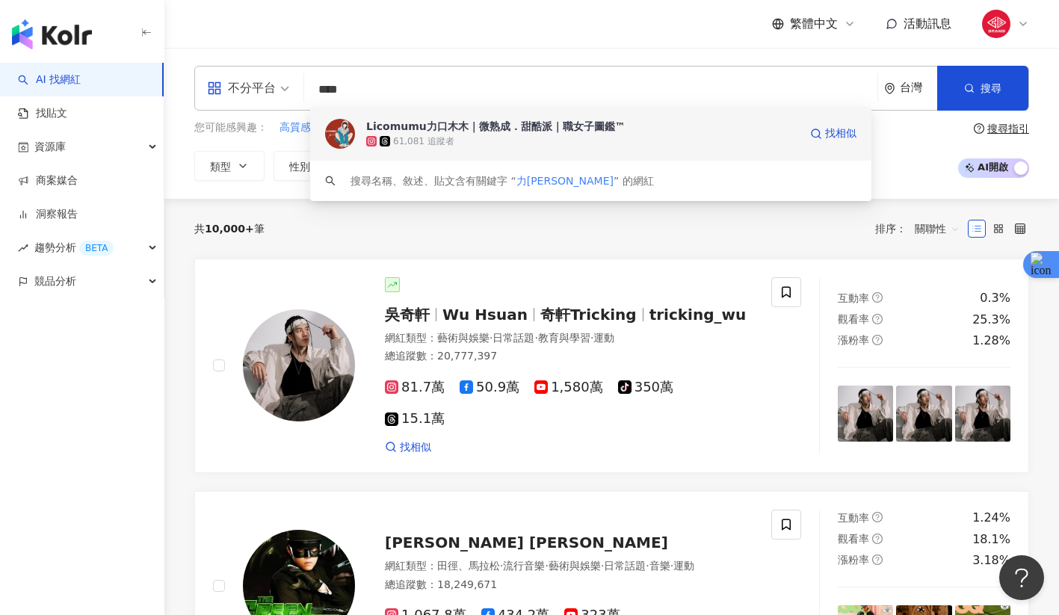
click at [423, 132] on div "Licomumu力口木木｜微熟成．甜酷派｜職女子圖鑑™" at bounding box center [495, 126] width 259 height 15
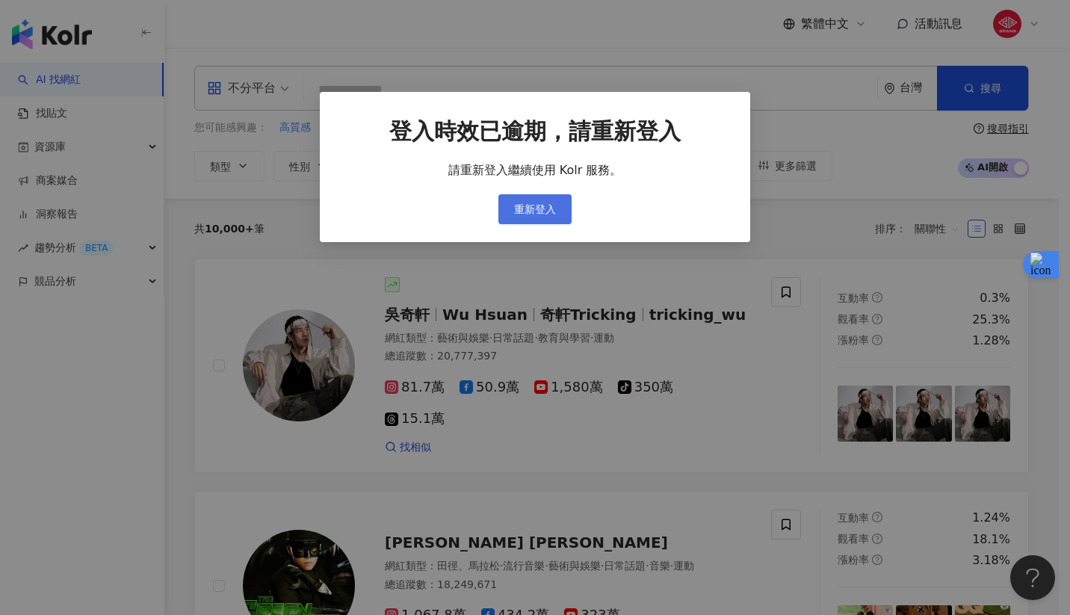
click at [551, 208] on span "重新登入" at bounding box center [535, 209] width 42 height 12
click at [535, 220] on button "重新登入" at bounding box center [534, 209] width 73 height 30
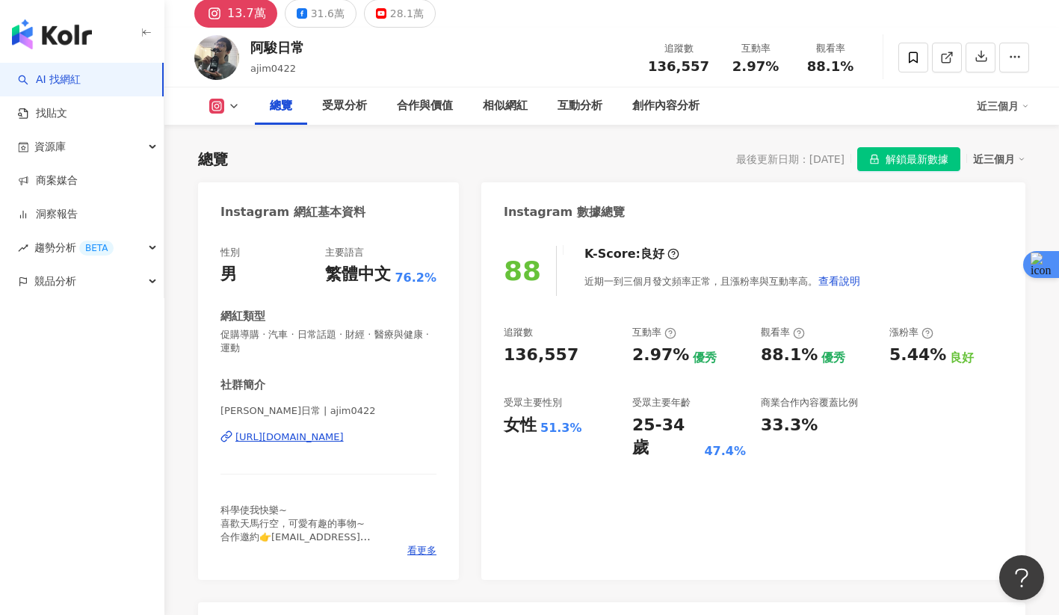
scroll to position [56, 0]
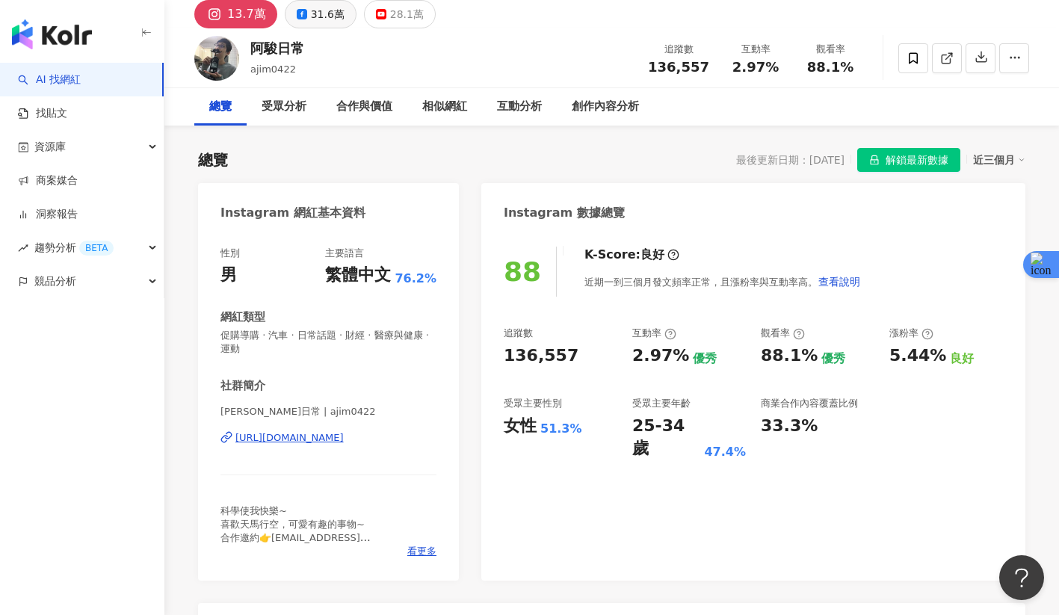
click at [329, 27] on button "31.6萬" at bounding box center [321, 14] width 72 height 28
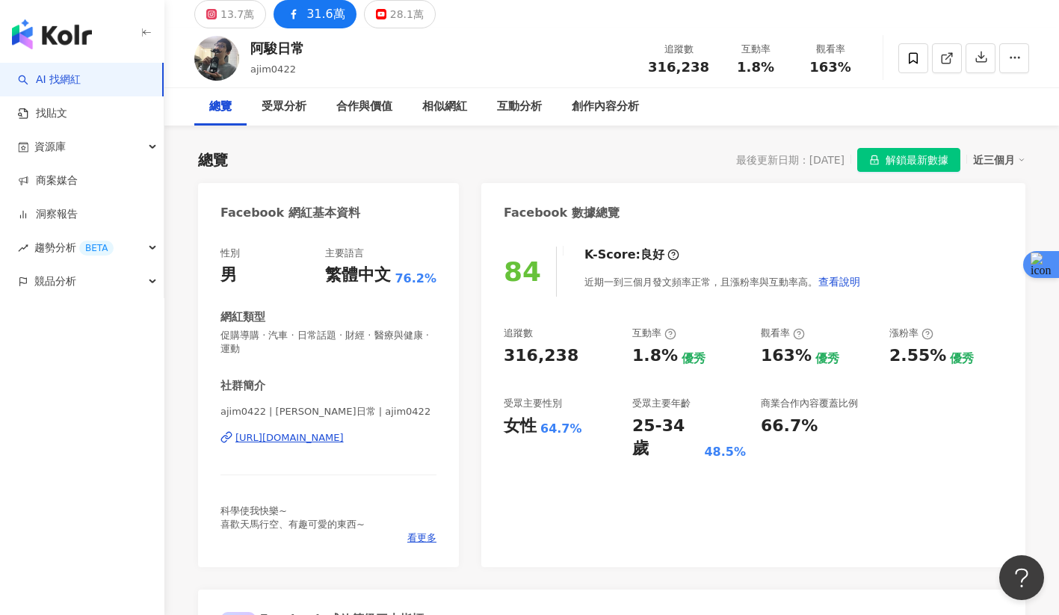
click at [1004, 152] on div "近三個月" at bounding box center [999, 159] width 52 height 19
click at [993, 212] on link "近六個月" at bounding box center [1006, 220] width 42 height 16
click at [337, 99] on div "合作與價值" at bounding box center [364, 107] width 56 height 18
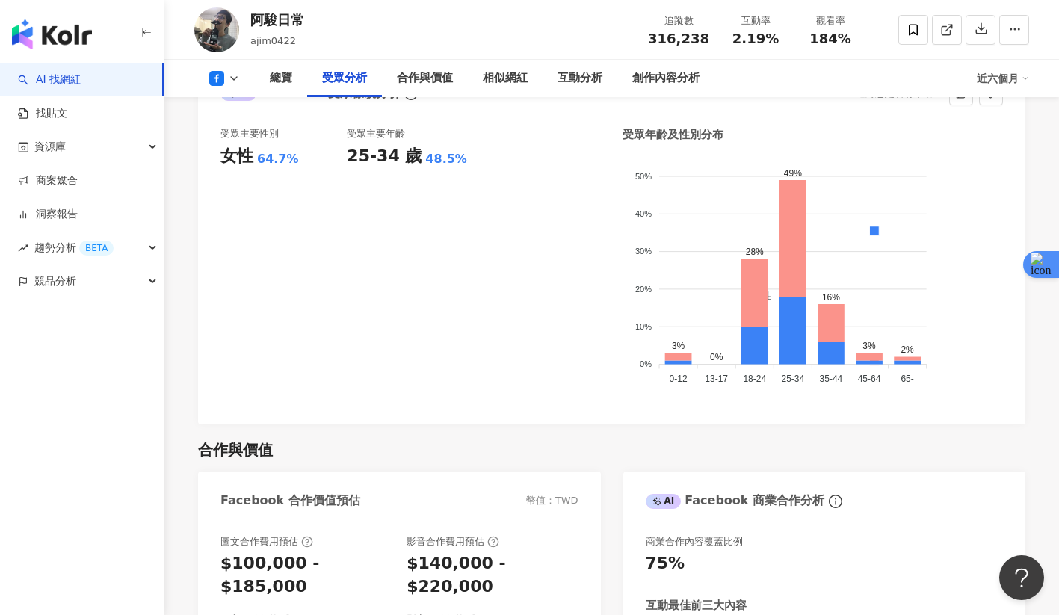
scroll to position [1331, 0]
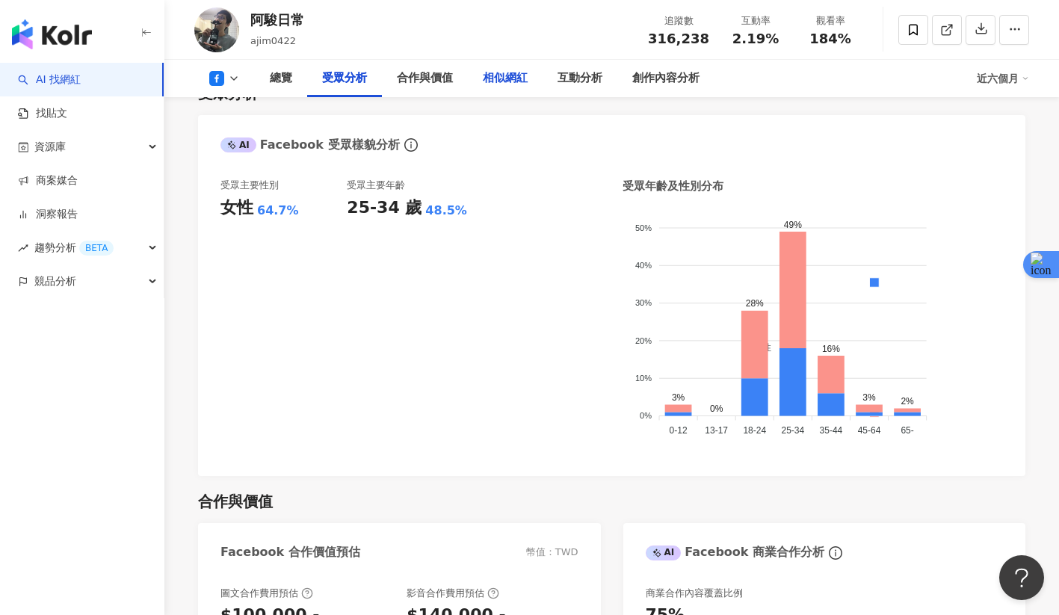
click at [490, 76] on div "相似網紅" at bounding box center [505, 78] width 45 height 18
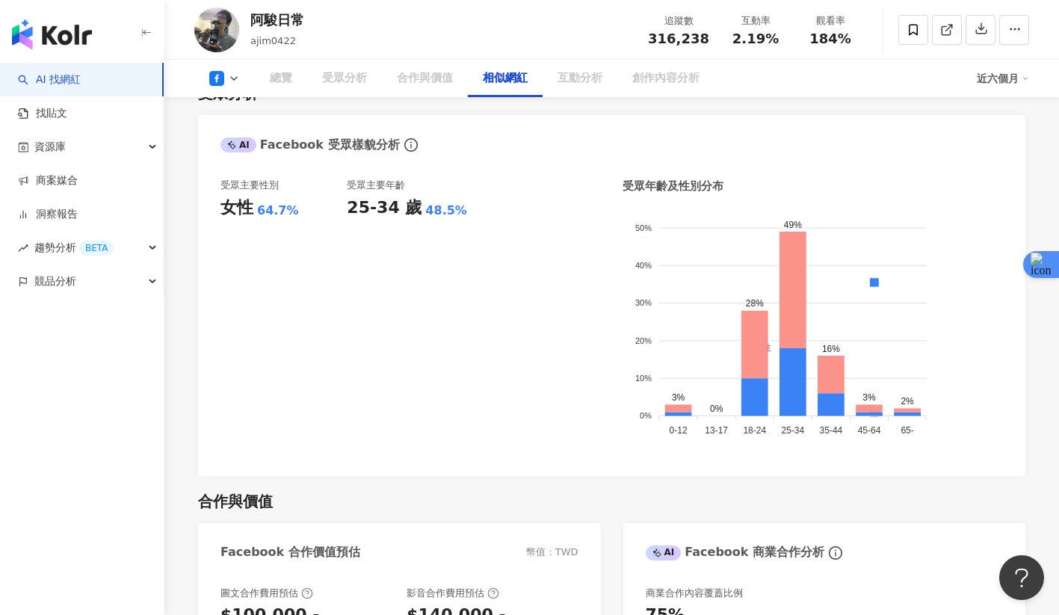
scroll to position [2149, 0]
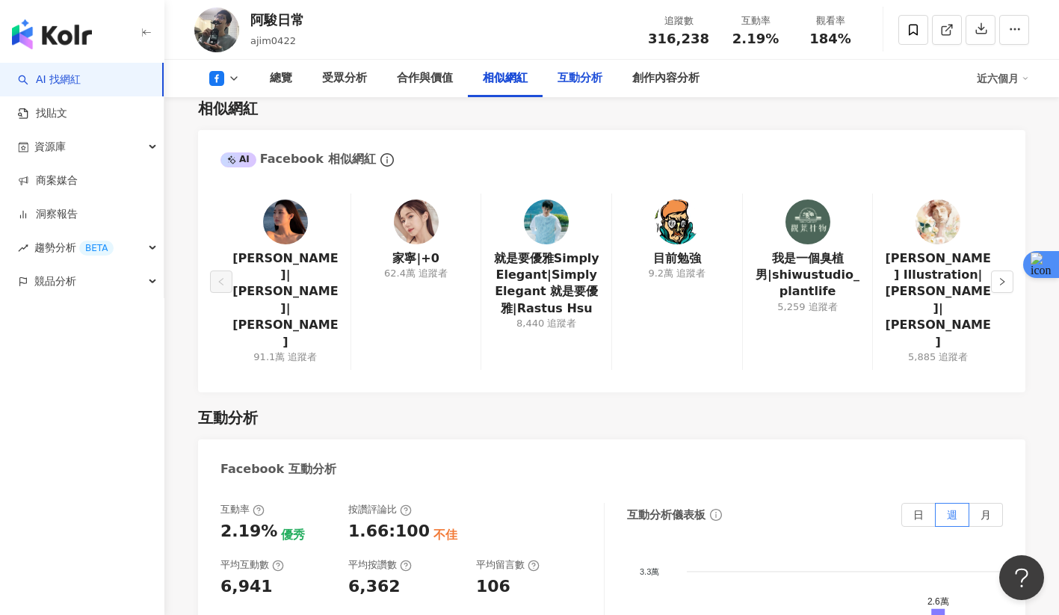
click at [584, 72] on div "互動分析" at bounding box center [579, 78] width 45 height 18
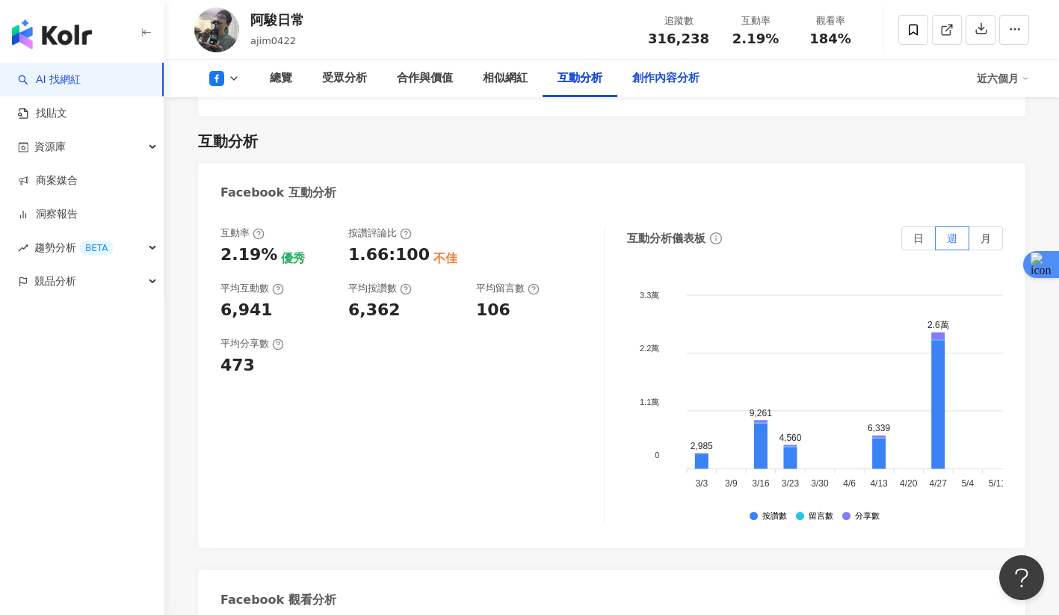
click at [645, 80] on div "創作內容分析" at bounding box center [665, 78] width 67 height 18
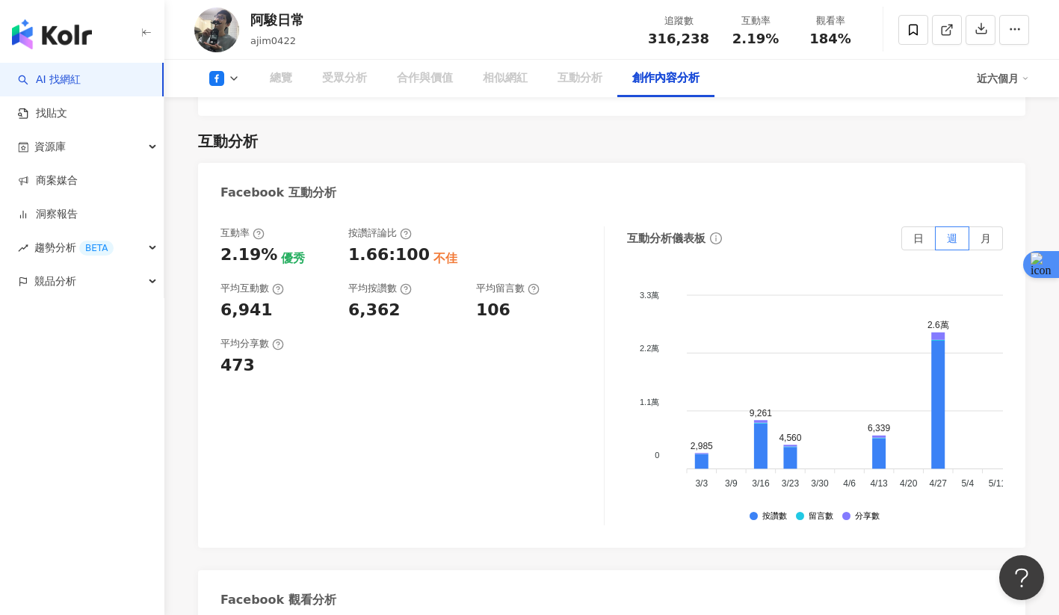
scroll to position [3746, 0]
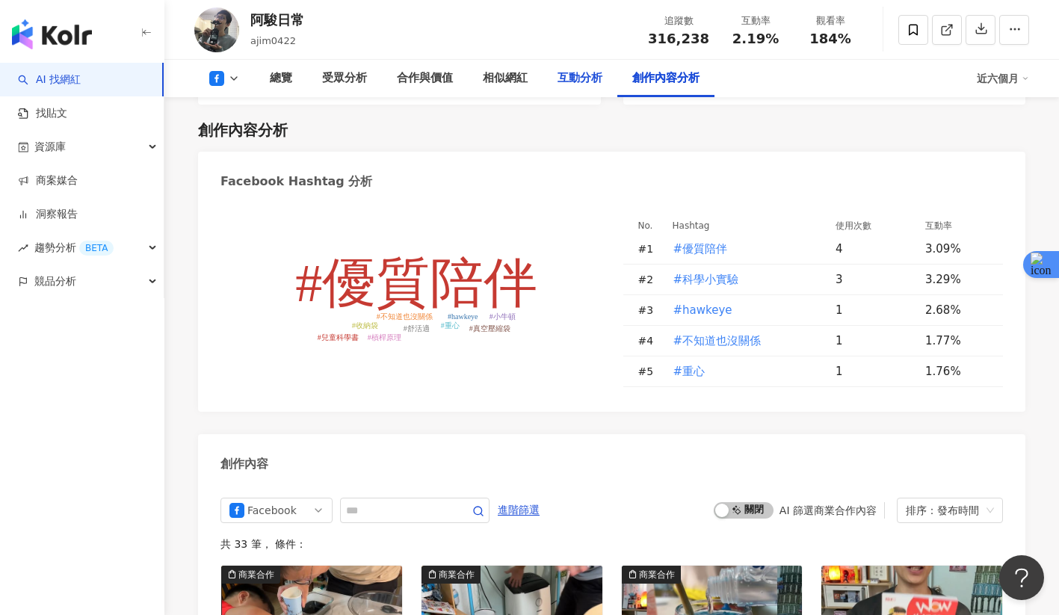
click at [592, 96] on div "互動分析" at bounding box center [580, 78] width 75 height 37
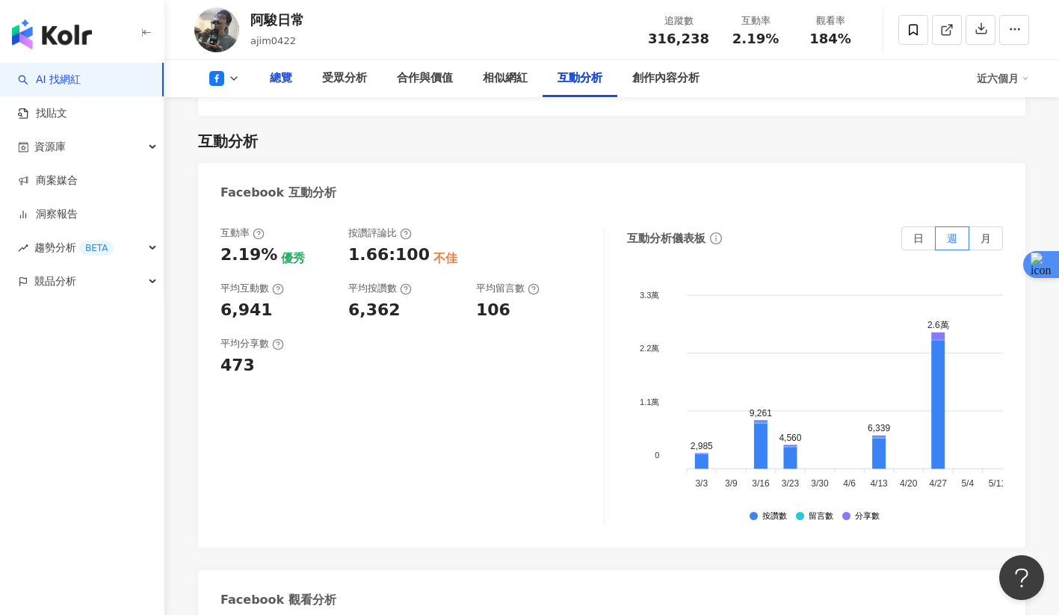
click at [303, 75] on div "總覽" at bounding box center [281, 78] width 52 height 37
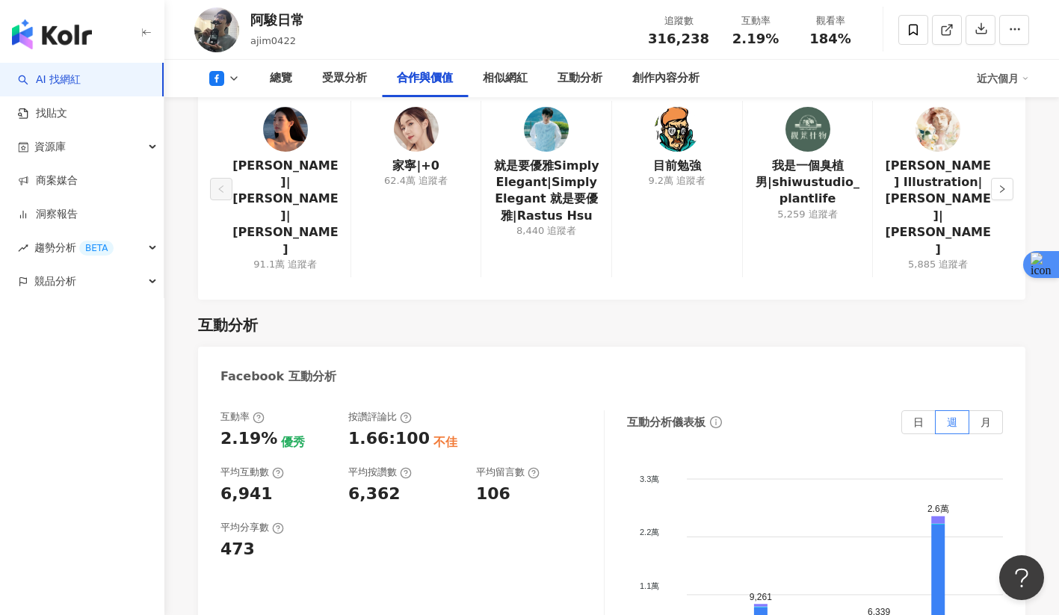
scroll to position [2504, 0]
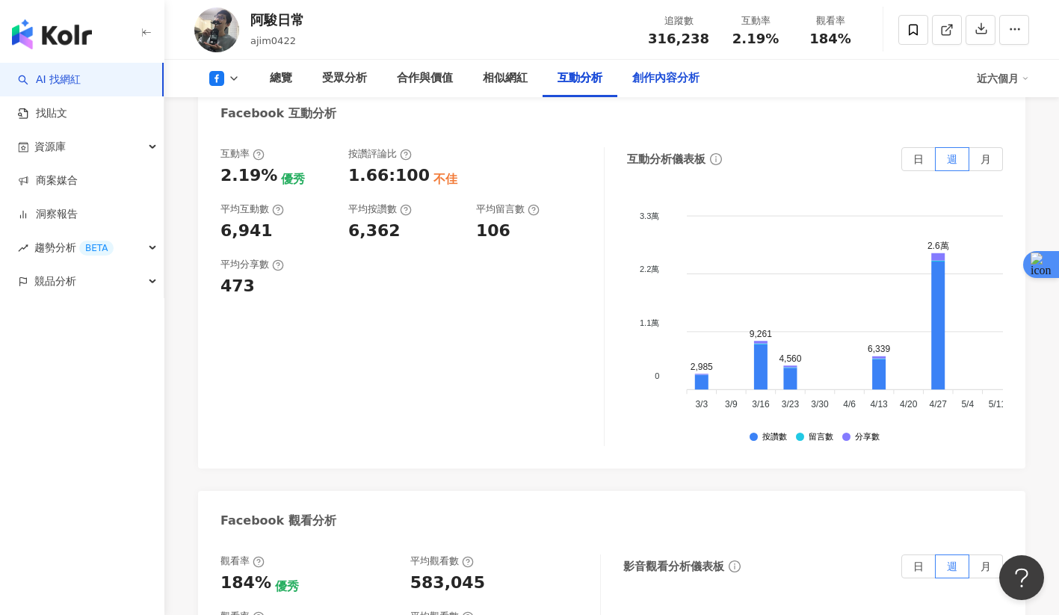
click at [632, 75] on div "創作內容分析" at bounding box center [665, 78] width 67 height 18
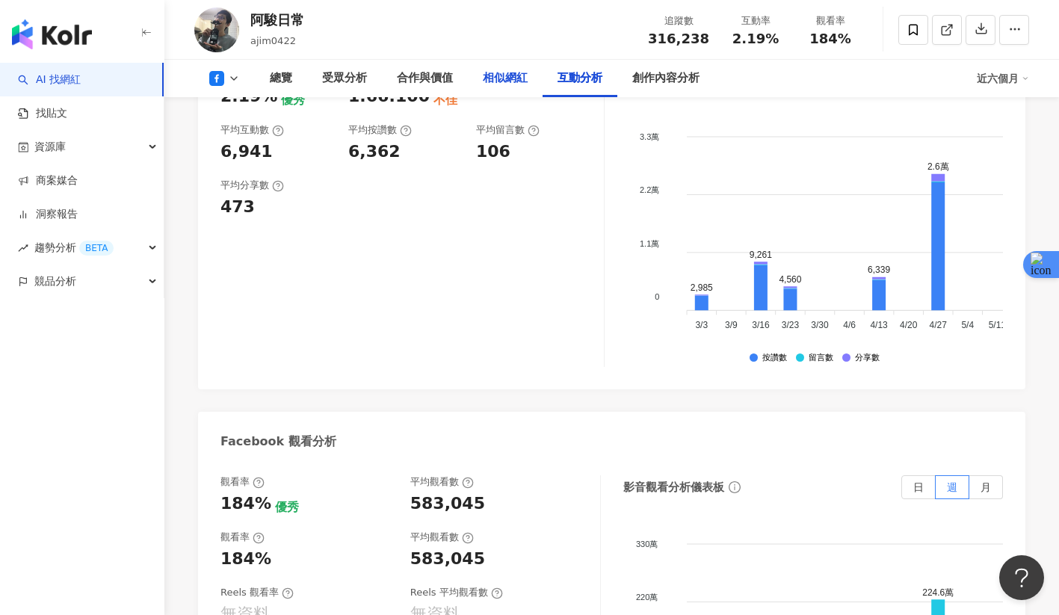
click at [510, 79] on div "相似網紅" at bounding box center [505, 78] width 45 height 18
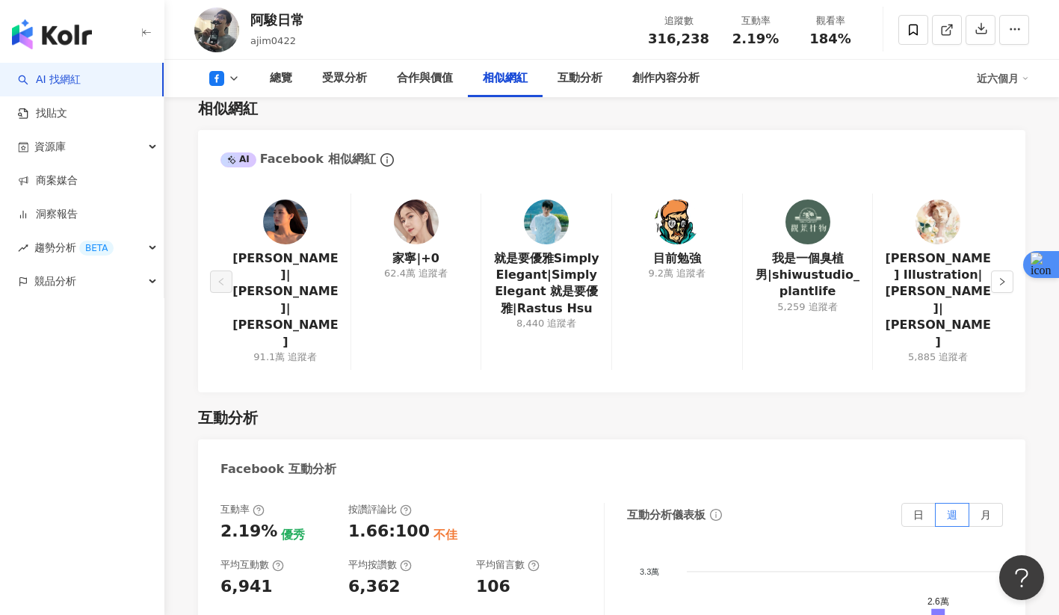
click at [549, 229] on img at bounding box center [546, 222] width 45 height 45
click at [1007, 272] on button "button" at bounding box center [1002, 282] width 22 height 22
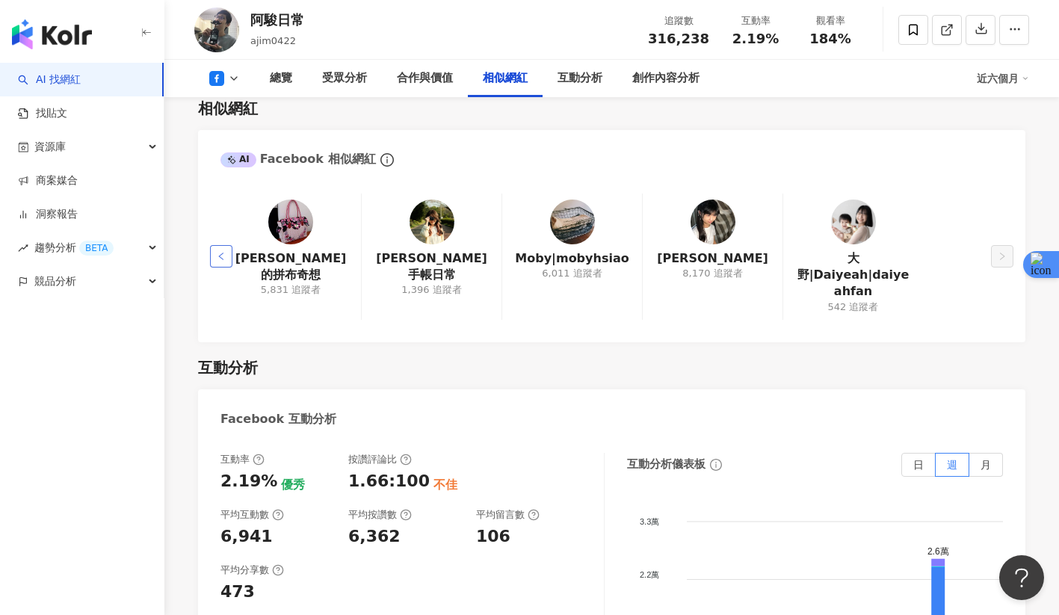
click at [217, 262] on button "button" at bounding box center [221, 256] width 22 height 22
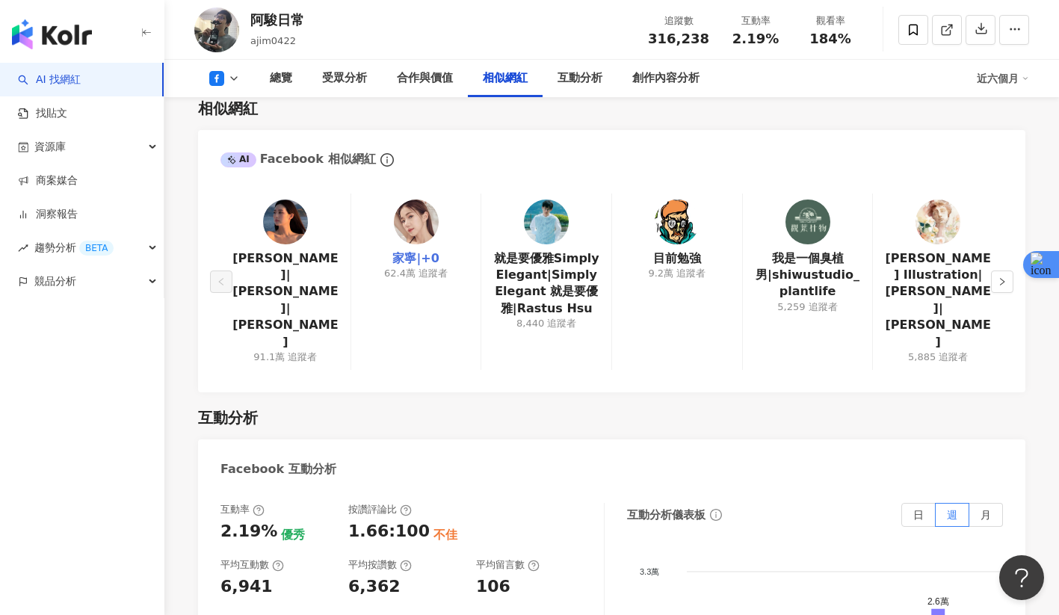
click at [421, 265] on link "家寧|+0" at bounding box center [415, 258] width 46 height 16
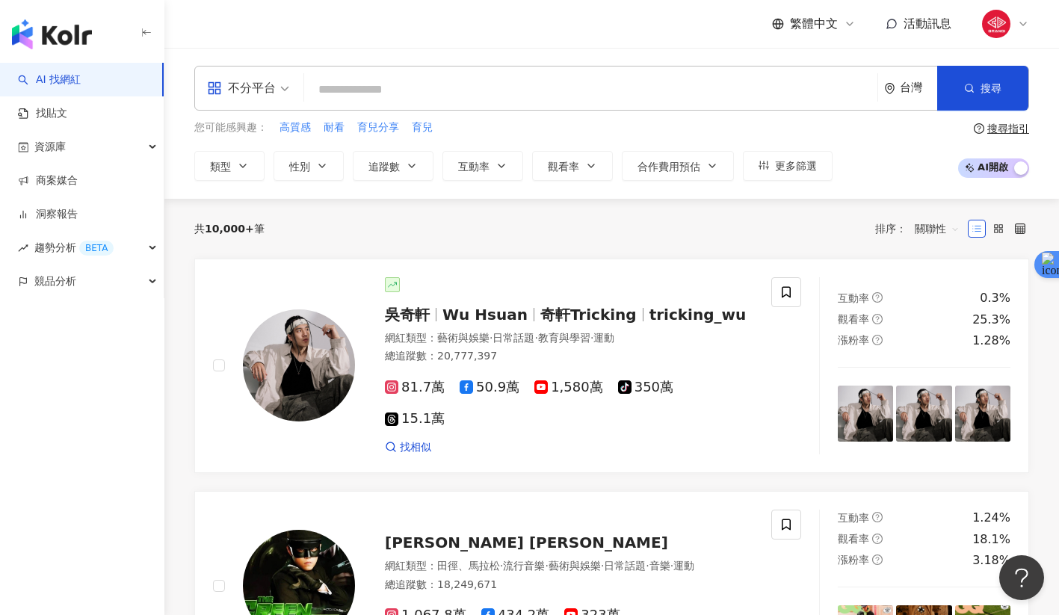
click at [87, 40] on img "button" at bounding box center [52, 34] width 80 height 30
click at [411, 80] on input "search" at bounding box center [590, 89] width 561 height 28
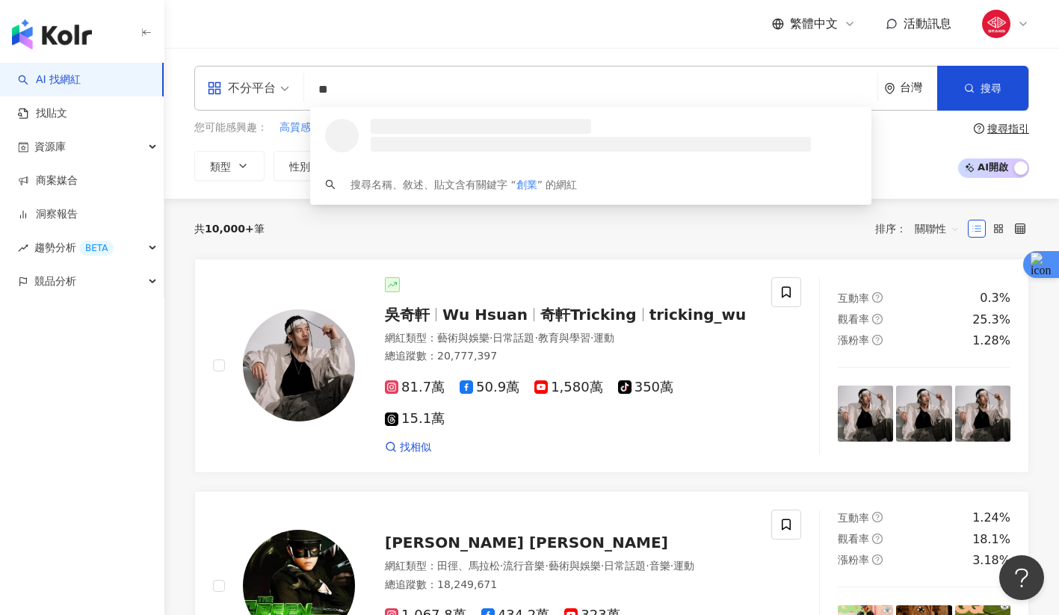
click at [254, 105] on span at bounding box center [248, 88] width 82 height 43
type input "**"
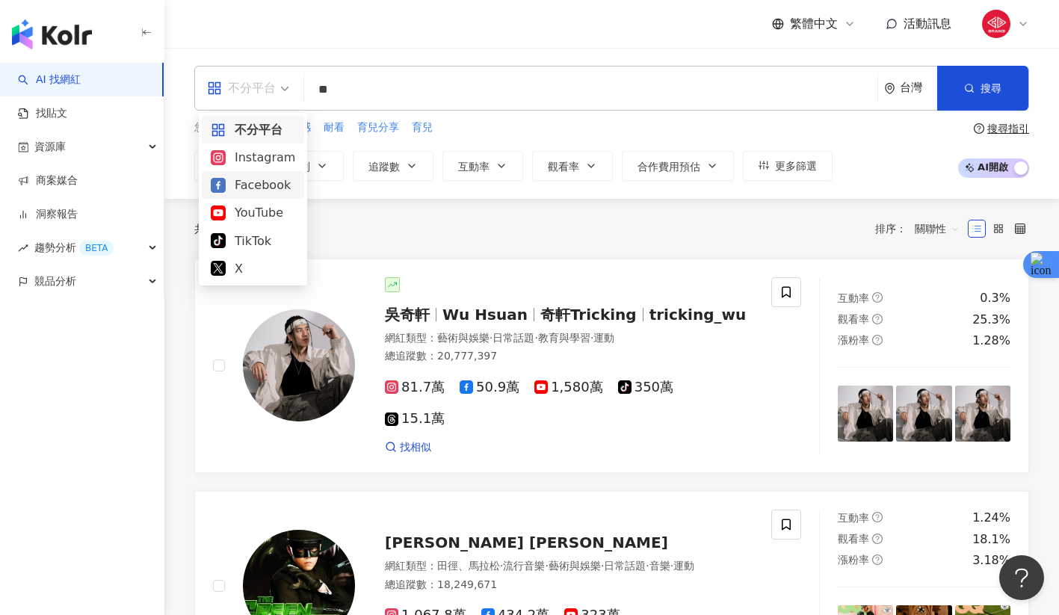
click at [244, 184] on div "Facebook" at bounding box center [253, 185] width 84 height 19
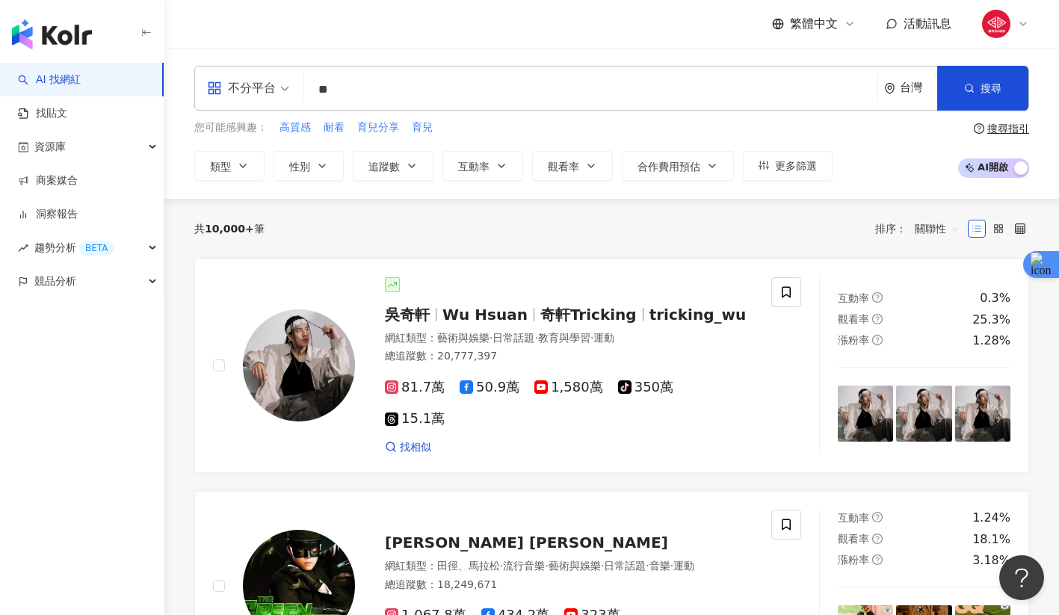
click at [267, 93] on div "不分平台" at bounding box center [241, 88] width 69 height 24
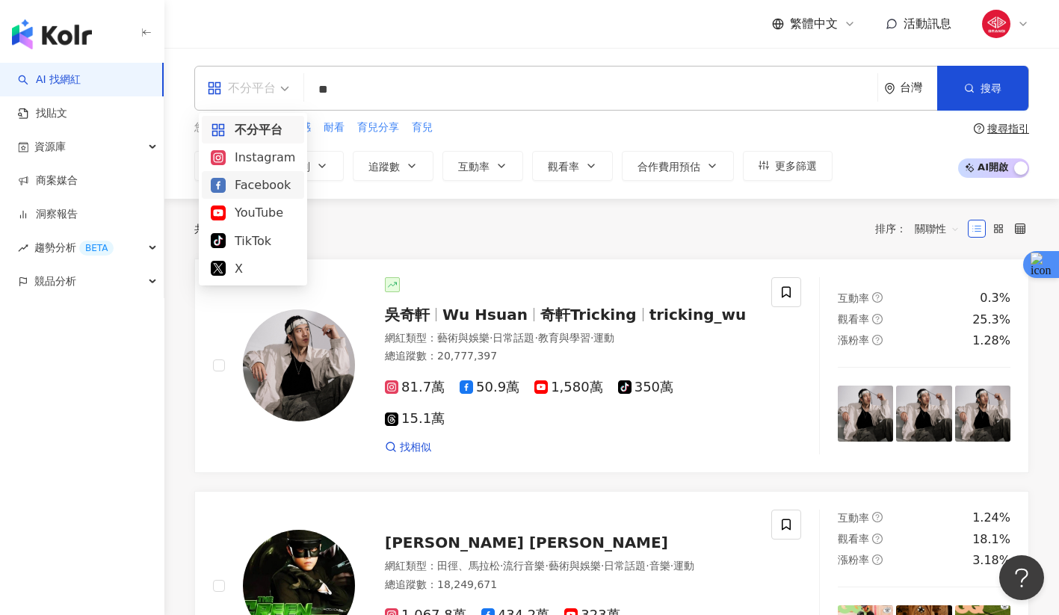
click at [250, 184] on div "Facebook" at bounding box center [253, 185] width 84 height 19
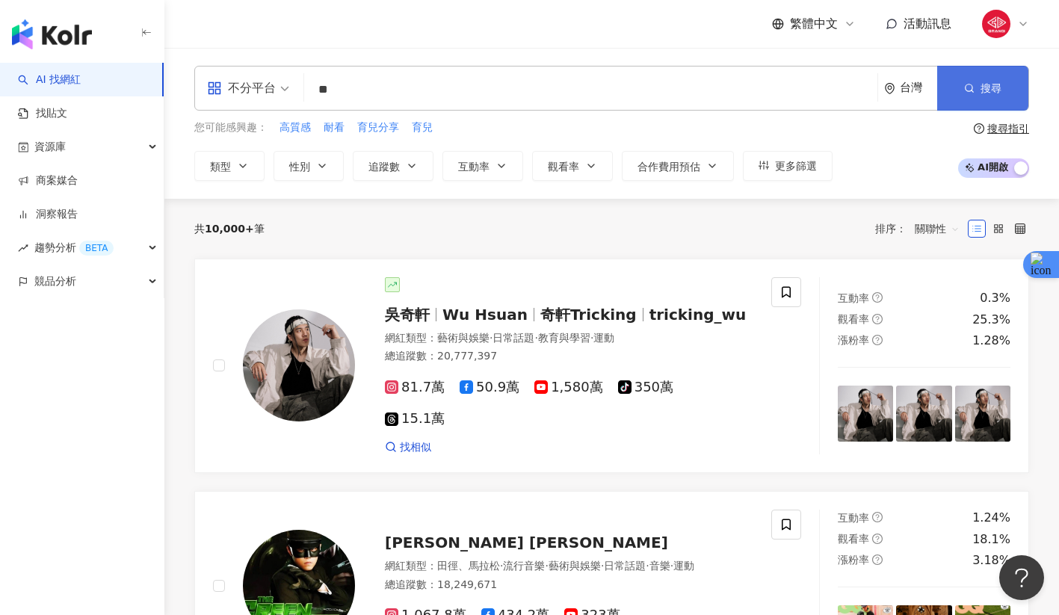
click at [945, 75] on button "搜尋" at bounding box center [982, 88] width 91 height 45
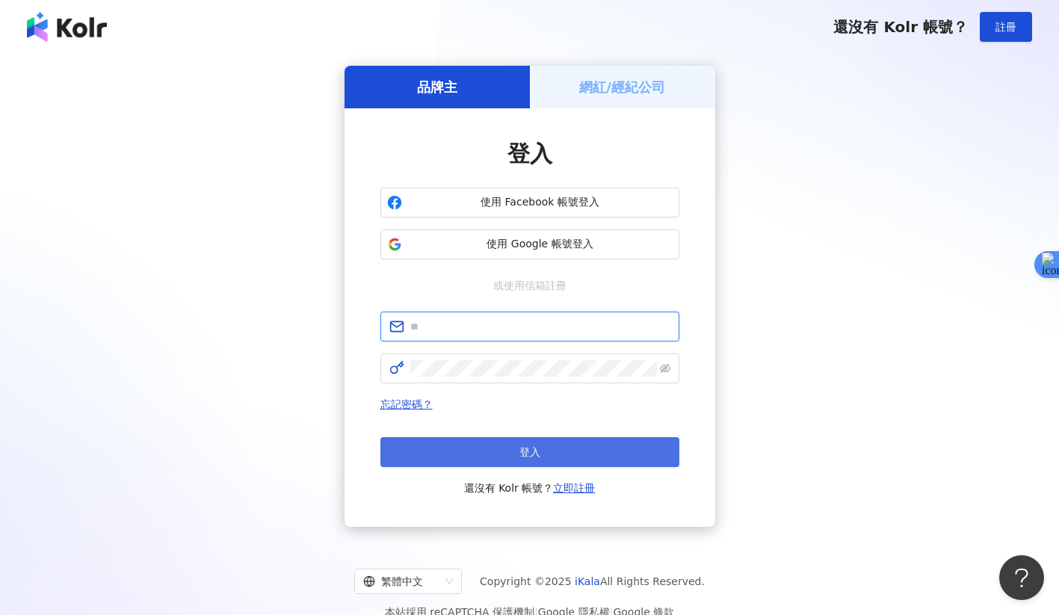
type input "**********"
click at [473, 463] on button "登入" at bounding box center [529, 452] width 299 height 30
type input "**********"
click at [577, 451] on button "登入" at bounding box center [529, 452] width 299 height 30
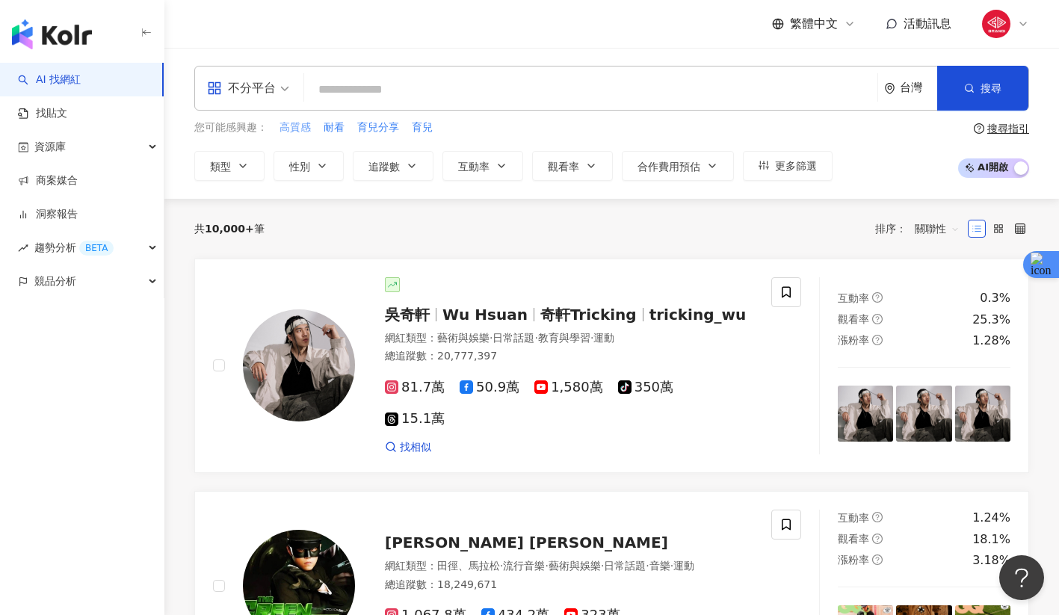
click at [294, 123] on span "高質感" at bounding box center [294, 127] width 31 height 15
type input "***"
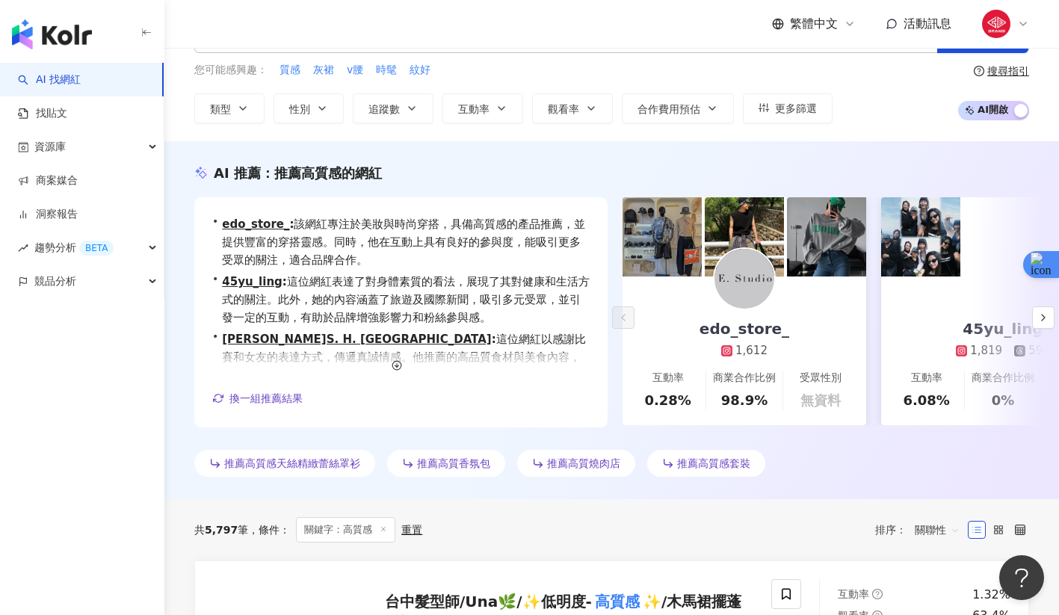
scroll to position [48, 0]
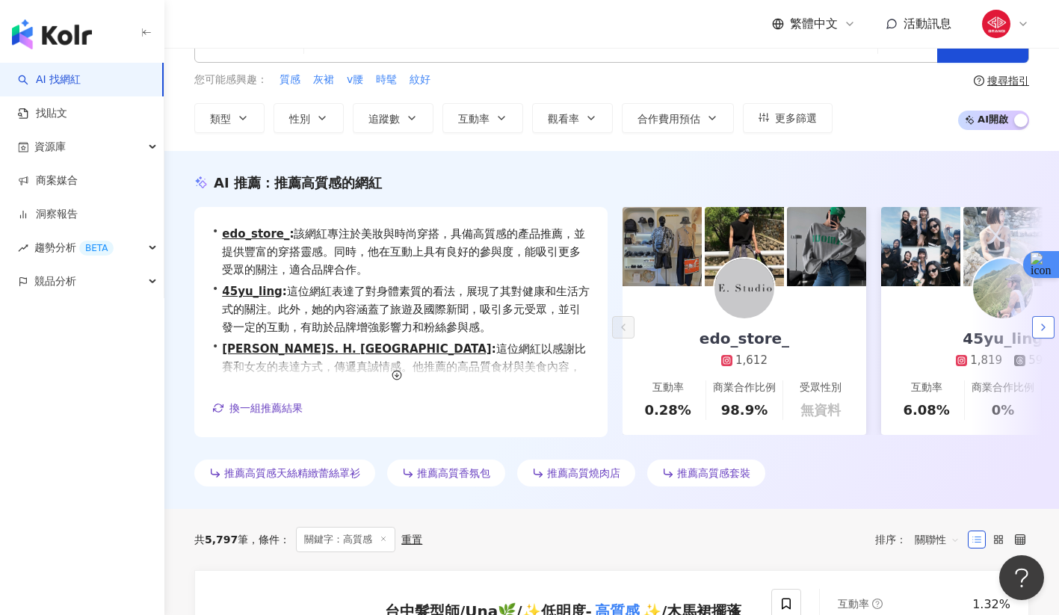
click at [1040, 329] on icon "button" at bounding box center [1043, 327] width 12 height 12
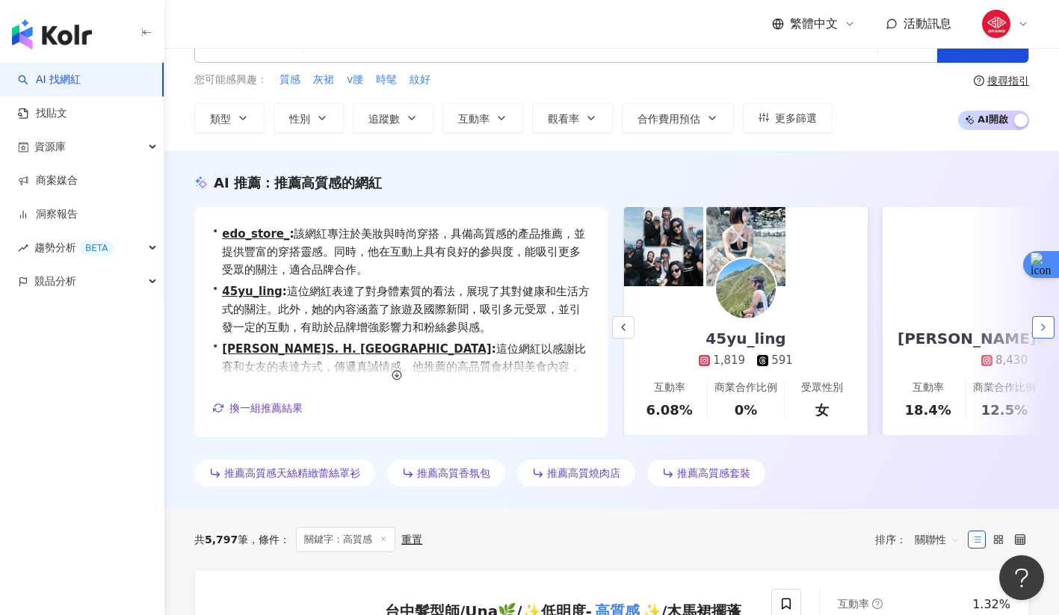
scroll to position [0, 259]
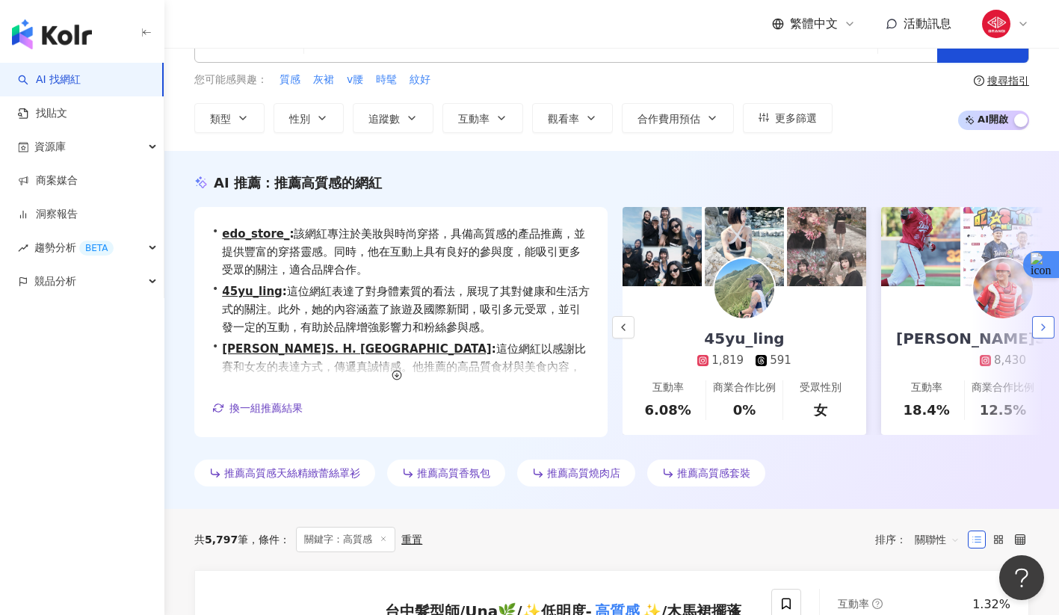
click at [1042, 333] on icon "button" at bounding box center [1043, 327] width 12 height 12
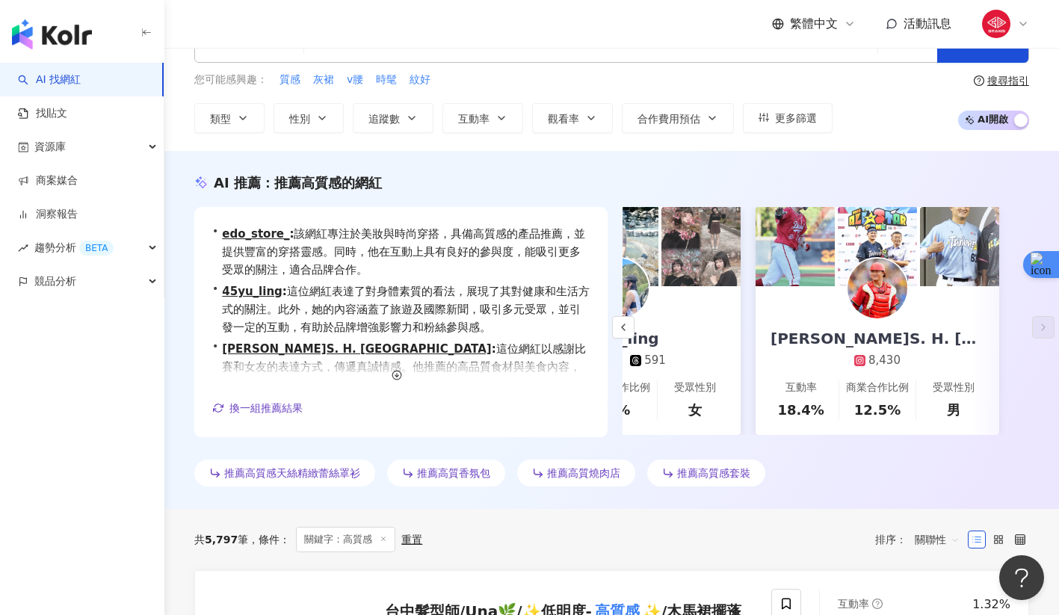
scroll to position [0, 0]
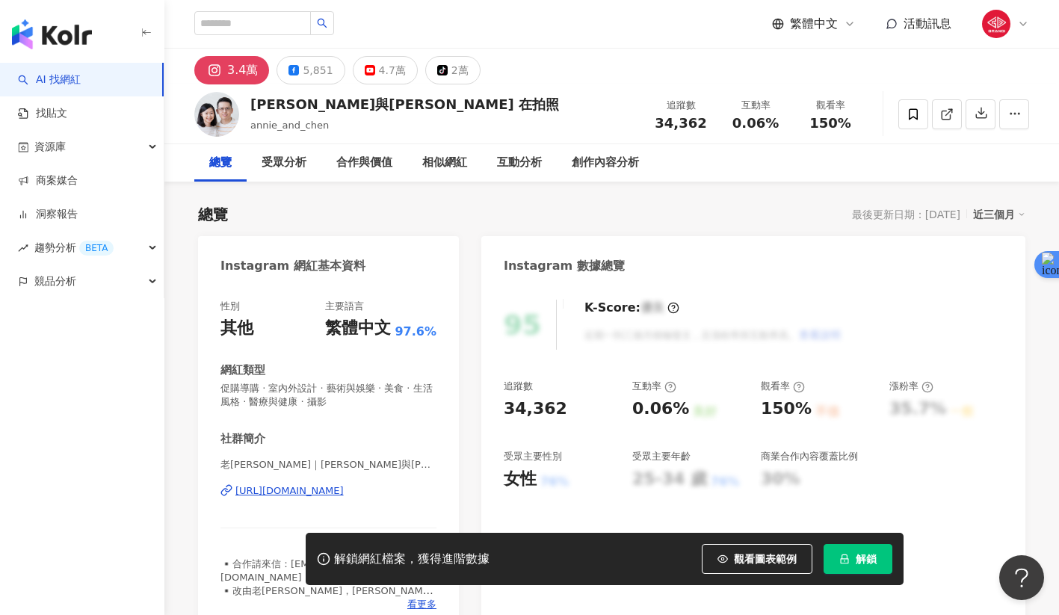
scroll to position [92, 0]
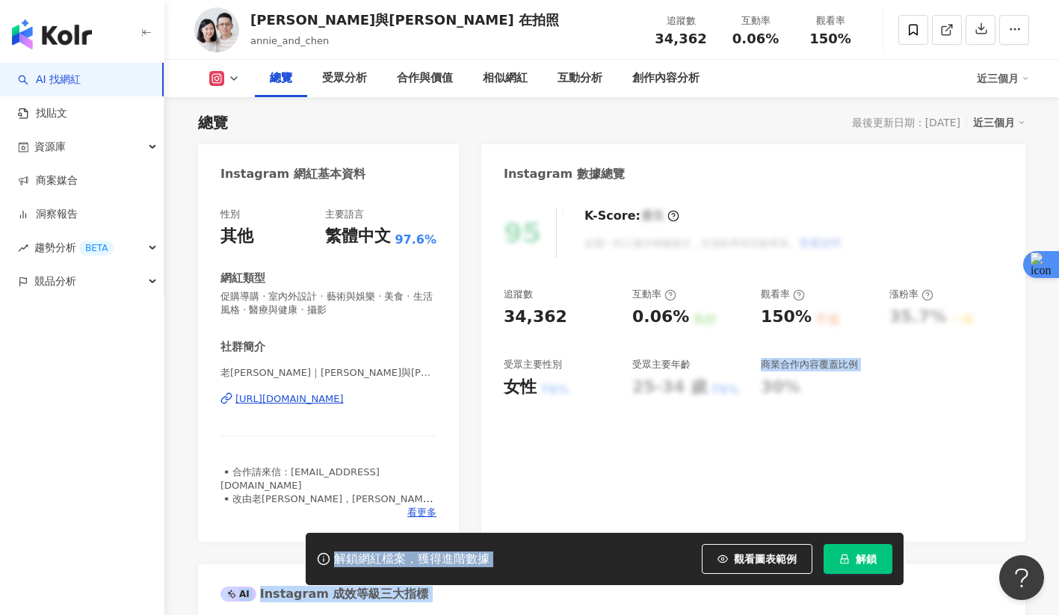
drag, startPoint x: 921, startPoint y: 548, endPoint x: 924, endPoint y: 597, distance: 49.4
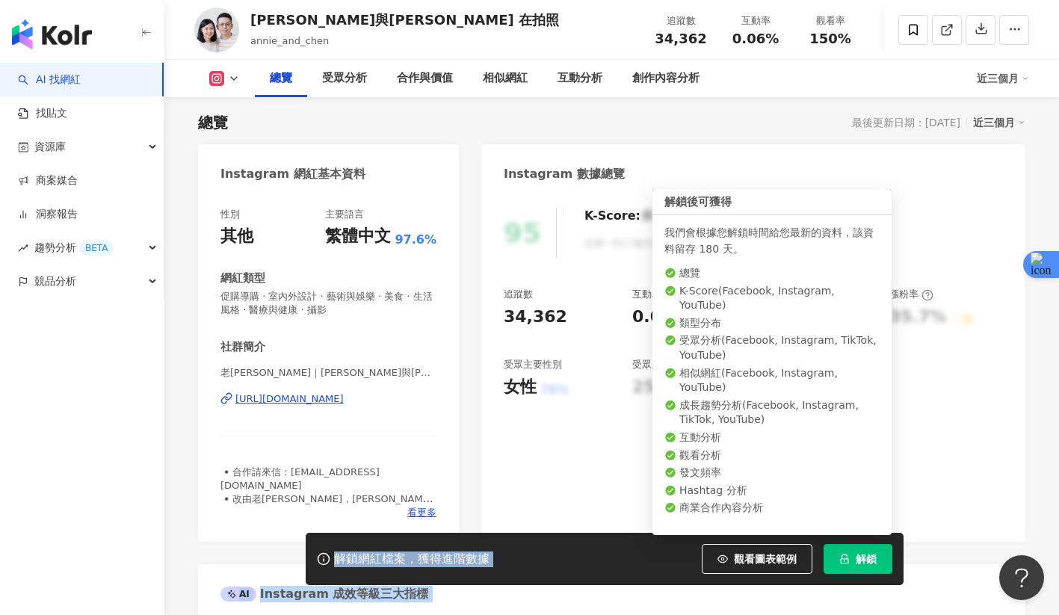
click at [871, 564] on span "解鎖" at bounding box center [866, 559] width 21 height 12
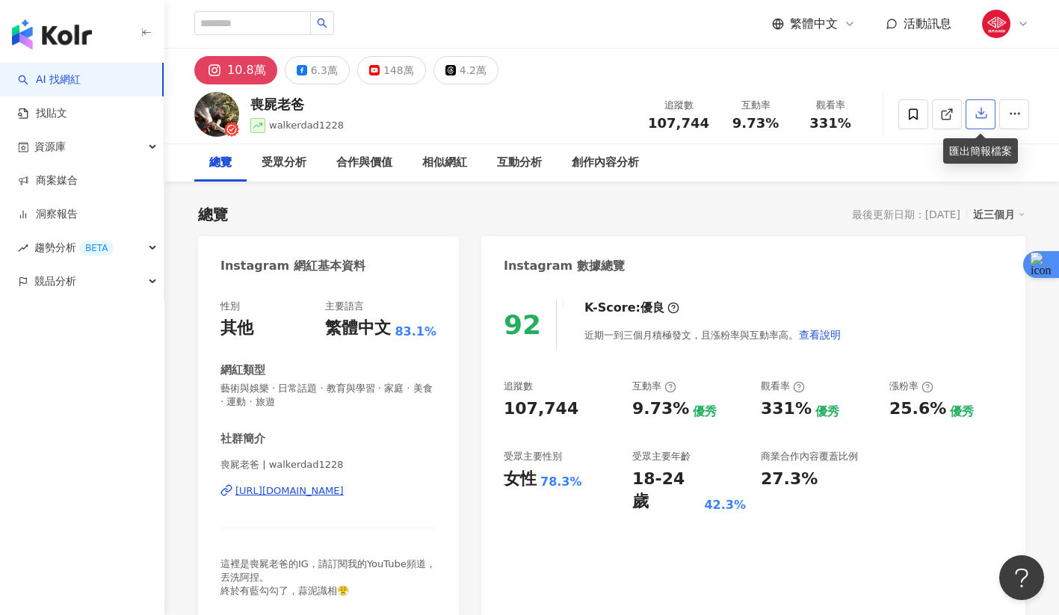
click at [986, 117] on icon "button" at bounding box center [981, 113] width 10 height 10
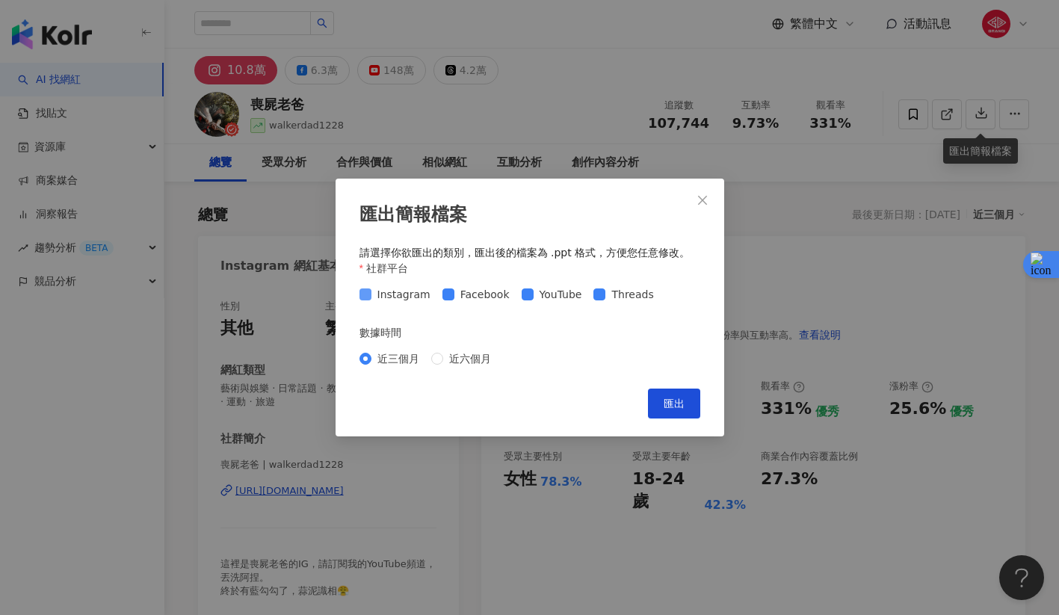
click at [387, 300] on span "Instagram" at bounding box center [403, 294] width 65 height 16
click at [464, 354] on span "近六個月" at bounding box center [470, 358] width 54 height 16
click at [525, 306] on div "Instagram Facebook YouTube Threads" at bounding box center [529, 294] width 341 height 24
click at [534, 294] on span "YouTube" at bounding box center [561, 294] width 55 height 16
click at [679, 407] on span "匯出" at bounding box center [674, 404] width 21 height 12
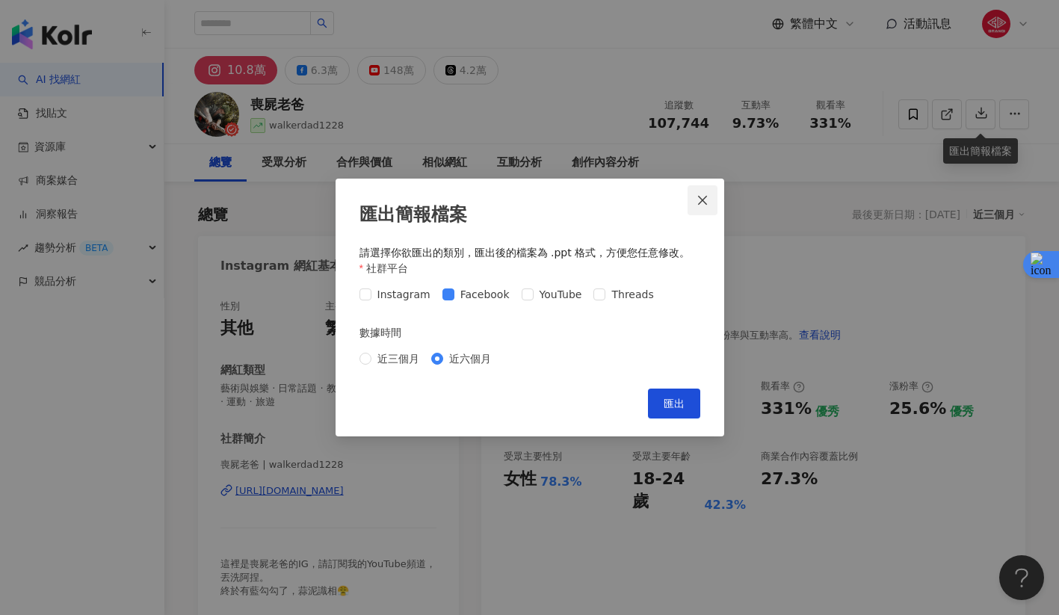
click at [708, 200] on span "Close" at bounding box center [703, 200] width 30 height 12
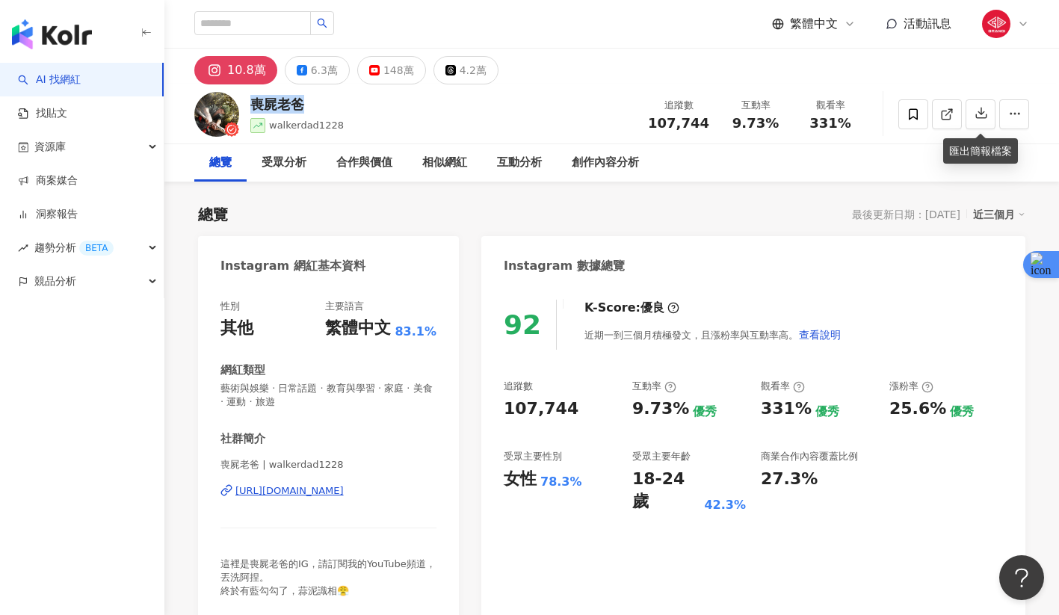
drag, startPoint x: 315, startPoint y: 111, endPoint x: 253, endPoint y: 104, distance: 61.6
click at [253, 104] on div "喪屍老爸" at bounding box center [296, 104] width 93 height 19
copy div "喪屍老爸"
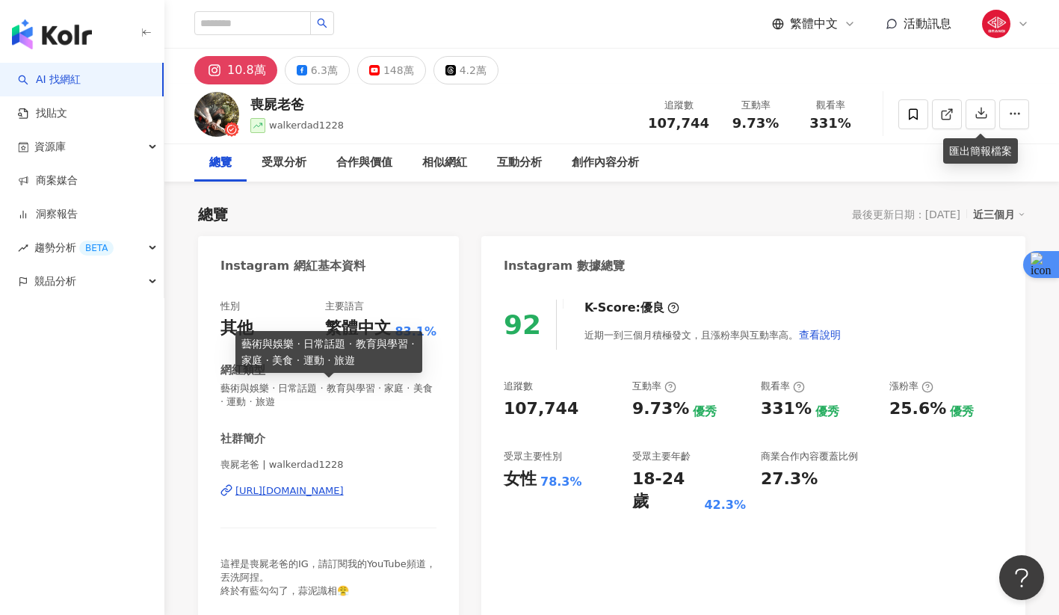
click at [223, 387] on span "藝術與娛樂 · 日常話題 · 教育與學習 · 家庭 · 美食 · 運動 · 旅遊" at bounding box center [328, 395] width 216 height 27
drag, startPoint x: 212, startPoint y: 389, endPoint x: 321, endPoint y: 397, distance: 109.4
click at [321, 397] on div "性別 其他 主要語言 繁體中文 83.1% 網紅類型 藝術與娛樂 · 日常話題 · 教育與學習 · 家庭 · 美食 · 運動 · 旅遊 社群簡介 喪屍老爸 |…" at bounding box center [328, 453] width 261 height 336
copy span "藝術與娛樂 · 日常話題 · 教育與學習 · 家庭 · 美食 · 運動 · 旅遊"
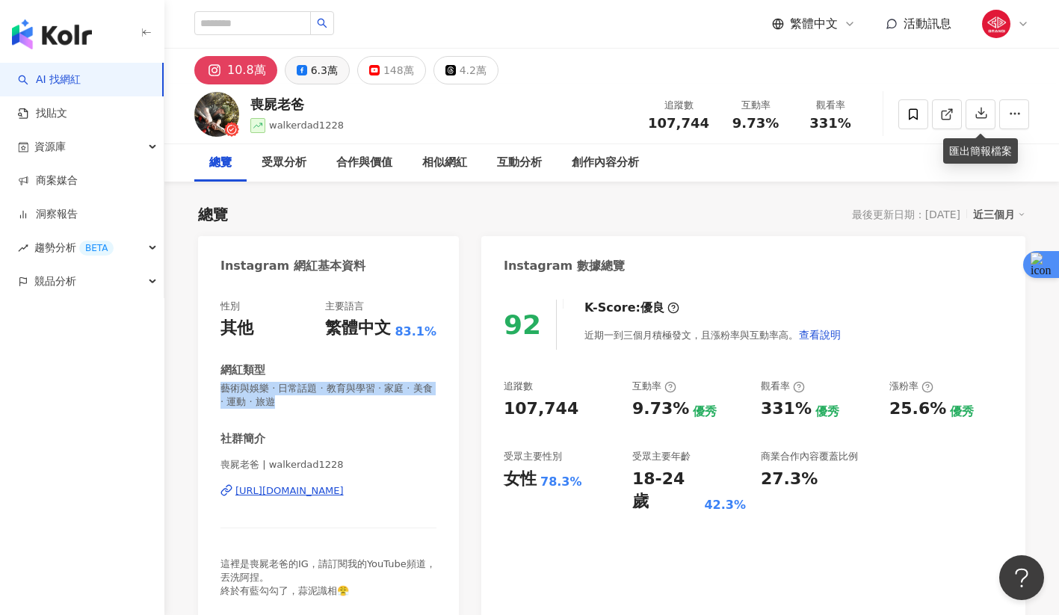
click at [321, 74] on div "6.3萬" at bounding box center [324, 70] width 27 height 21
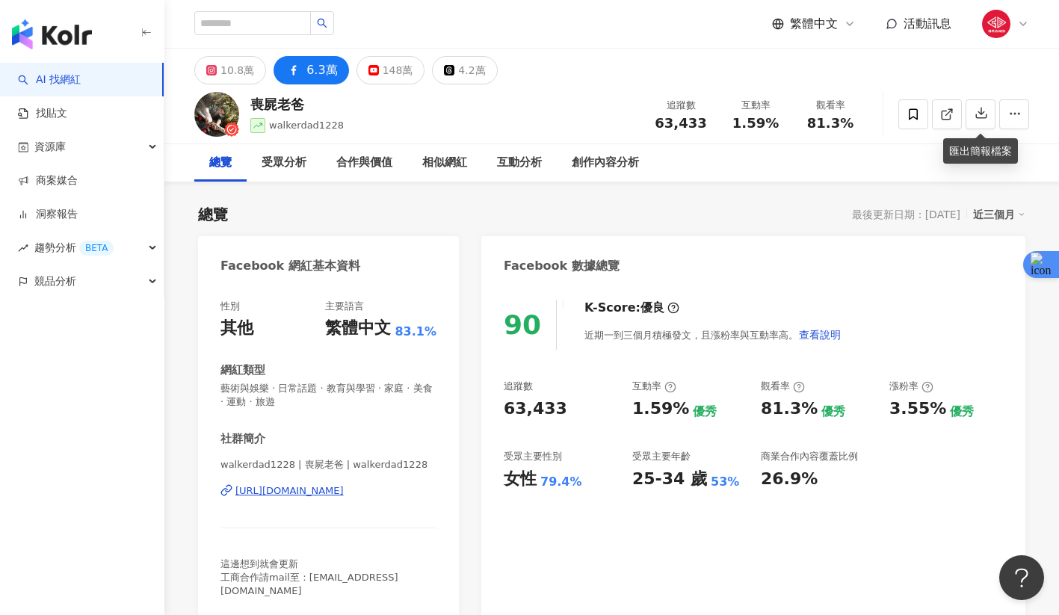
drag, startPoint x: 336, startPoint y: 484, endPoint x: 343, endPoint y: 489, distance: 9.0
click at [337, 486] on div "walkerdad1228 | 喪屍老爸 | walkerdad1228 [URL][DOMAIN_NAME]" at bounding box center [328, 501] width 216 height 87
click at [344, 493] on div "[URL][DOMAIN_NAME]" at bounding box center [289, 490] width 108 height 13
